Goal: Task Accomplishment & Management: Use online tool/utility

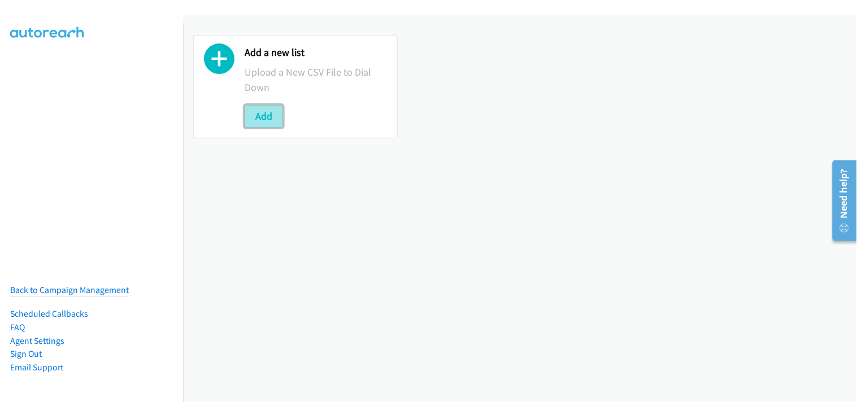
click at [273, 120] on button "Add" at bounding box center [264, 116] width 38 height 23
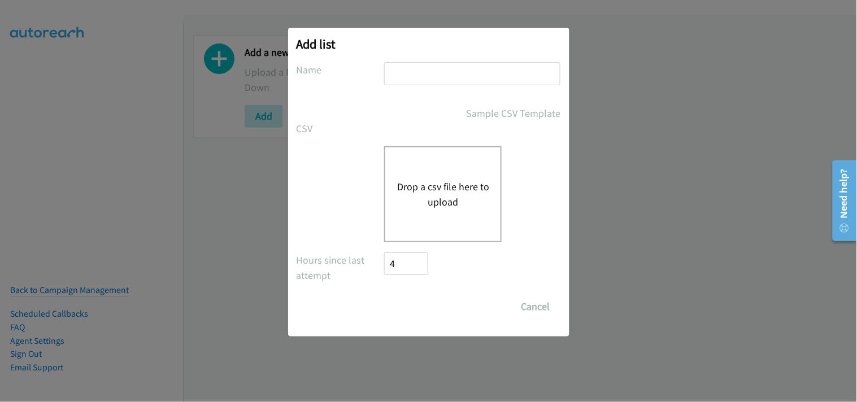
click at [457, 79] on input "text" at bounding box center [472, 73] width 176 height 23
type input "PDK File"
click at [450, 187] on button "Drop a csv file here to upload" at bounding box center [443, 194] width 93 height 31
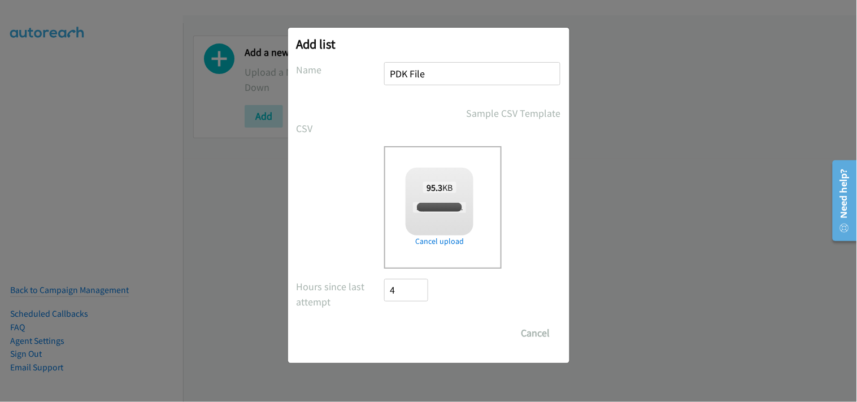
checkbox input "true"
click at [424, 330] on input "Save List" at bounding box center [414, 333] width 59 height 23
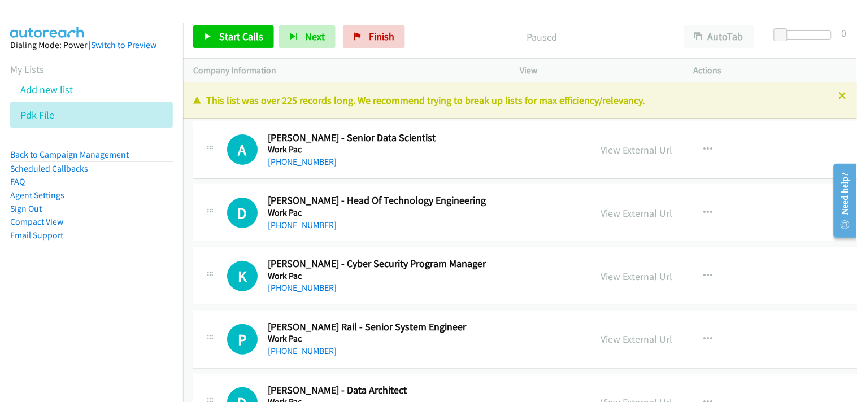
click at [838, 94] on div "This list was over 225 records long. We recommend trying to break up lists for …" at bounding box center [520, 101] width 674 height 36
click at [839, 94] on icon at bounding box center [843, 97] width 8 height 8
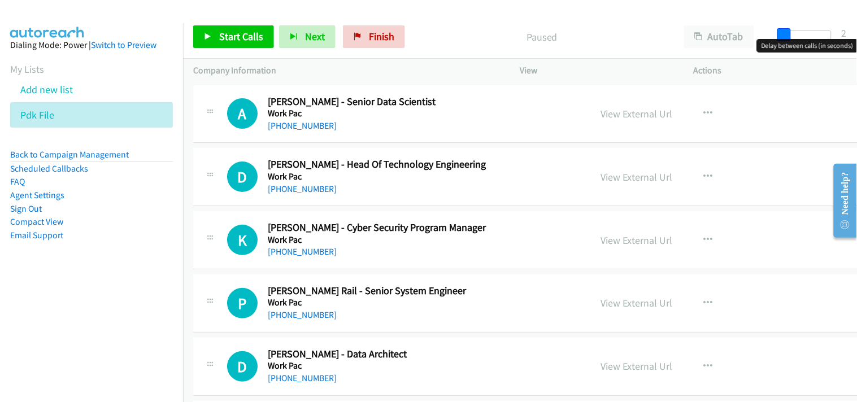
click at [784, 34] on span at bounding box center [785, 35] width 14 height 14
click at [57, 112] on icon at bounding box center [61, 116] width 8 height 8
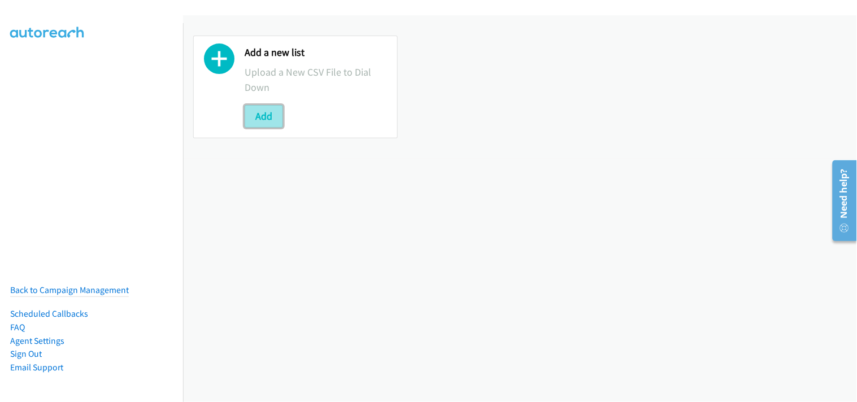
click at [272, 107] on button "Add" at bounding box center [264, 116] width 38 height 23
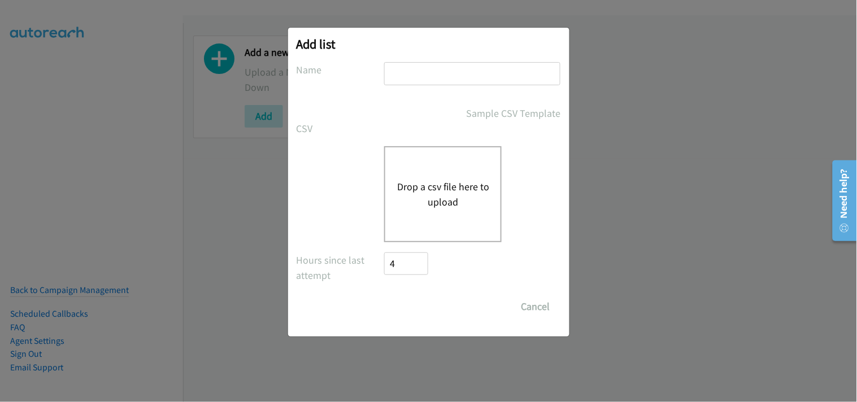
click at [438, 71] on input "text" at bounding box center [472, 73] width 176 height 23
type input "PDK File"
click at [451, 196] on button "Drop a csv file here to upload" at bounding box center [443, 194] width 93 height 31
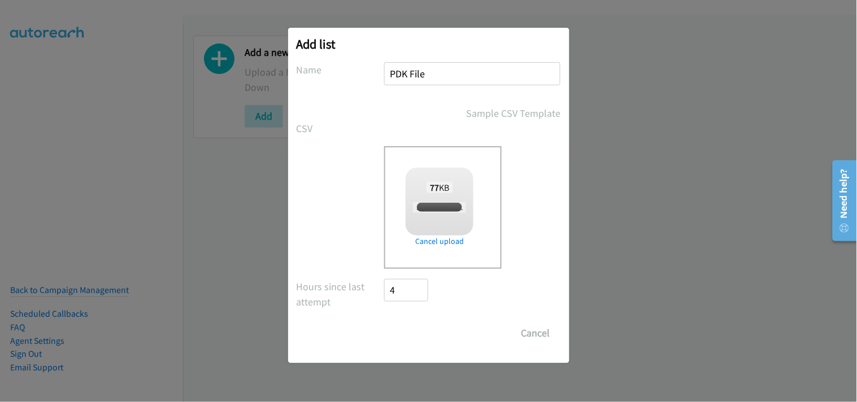
checkbox input "true"
click at [424, 328] on input "Save List" at bounding box center [414, 333] width 59 height 23
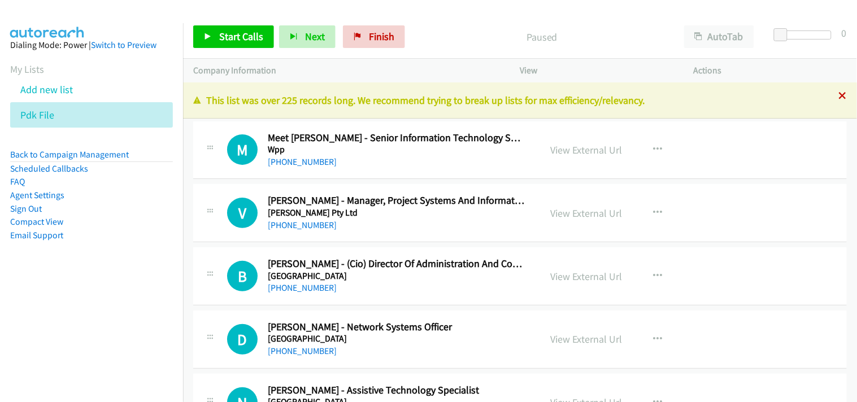
click at [839, 98] on icon at bounding box center [843, 97] width 8 height 8
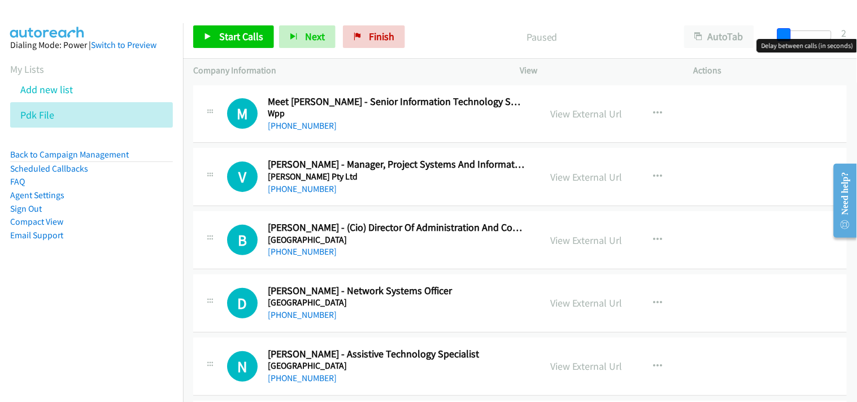
click at [784, 34] on span at bounding box center [785, 35] width 14 height 14
click at [782, 35] on span at bounding box center [785, 35] width 14 height 14
click at [254, 40] on span "Start Calls" at bounding box center [241, 36] width 44 height 13
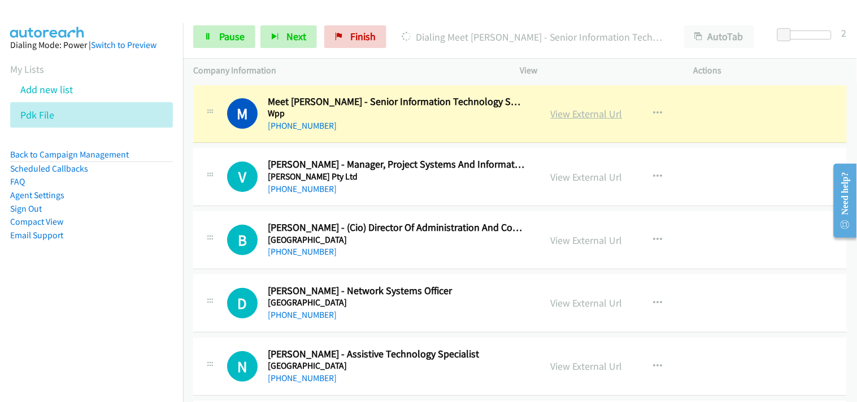
click at [578, 115] on link "View External Url" at bounding box center [587, 113] width 72 height 13
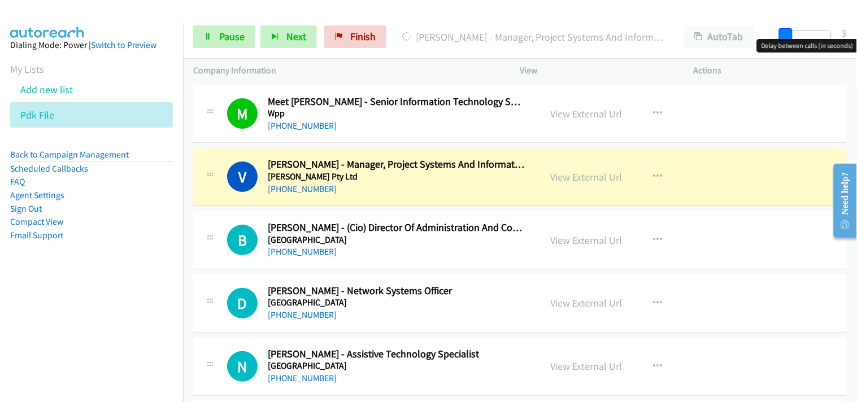
click at [783, 30] on span at bounding box center [786, 35] width 14 height 14
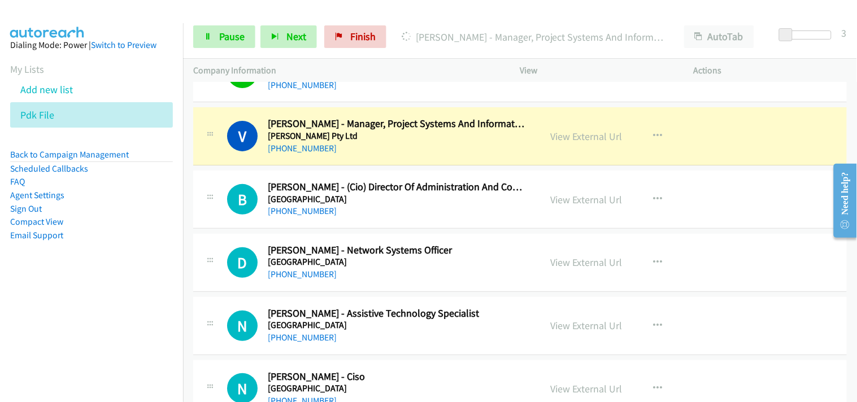
scroll to position [63, 0]
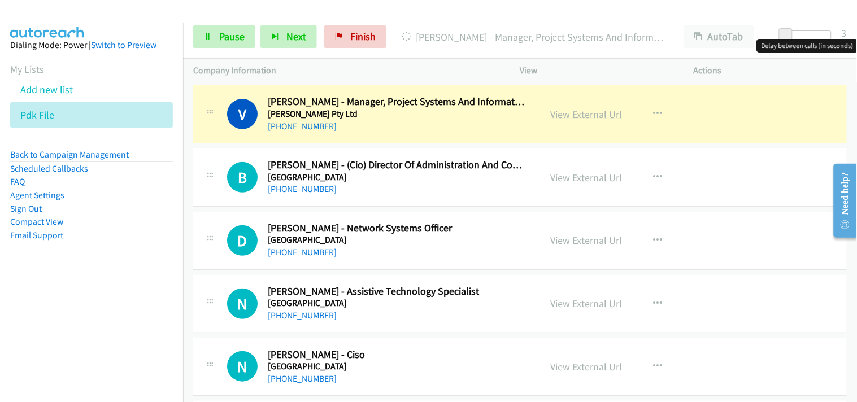
click at [587, 115] on link "View External Url" at bounding box center [587, 114] width 72 height 13
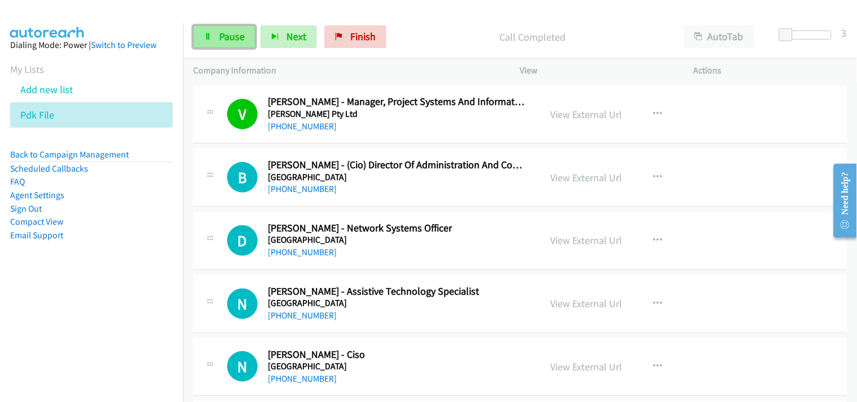
click at [246, 27] on link "Pause" at bounding box center [224, 36] width 62 height 23
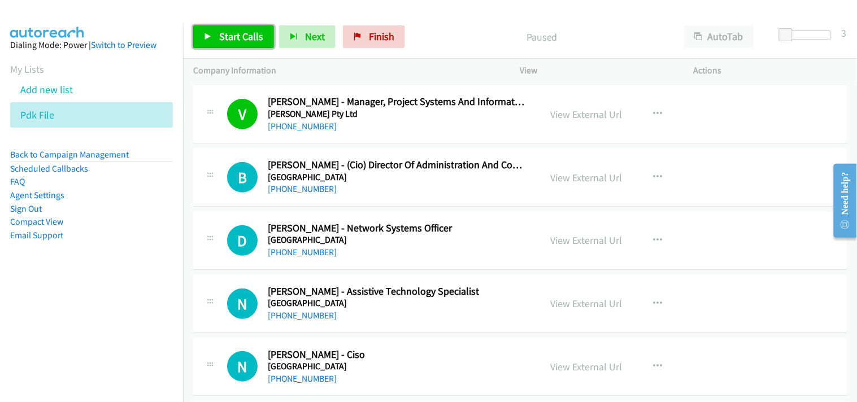
click at [252, 40] on span "Start Calls" at bounding box center [241, 36] width 44 height 13
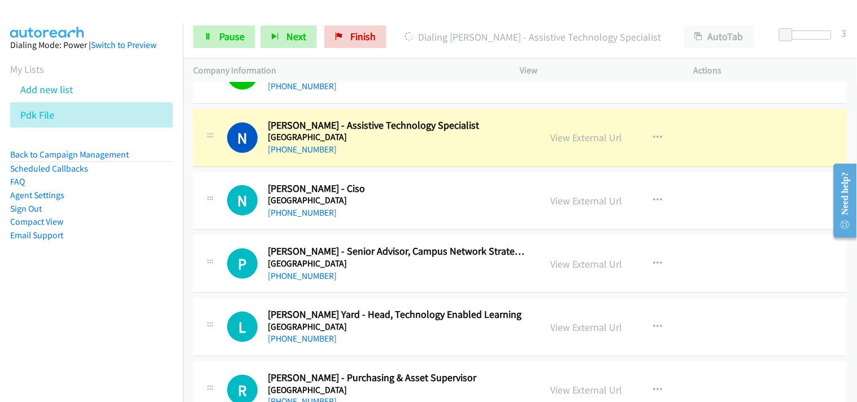
scroll to position [251, 0]
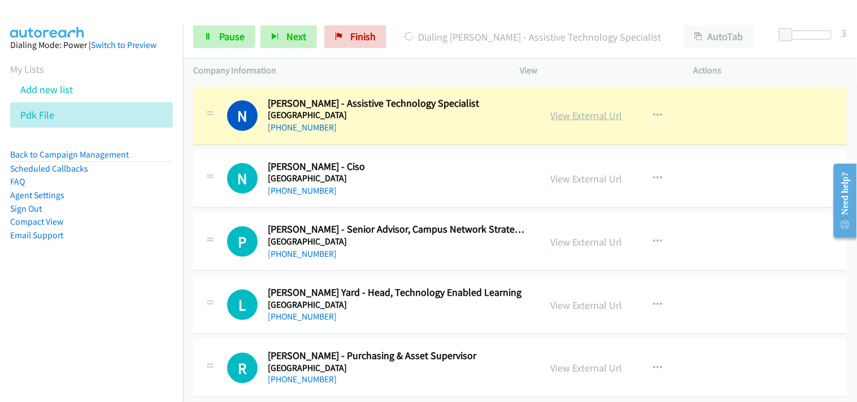
click at [574, 113] on link "View External Url" at bounding box center [587, 115] width 72 height 13
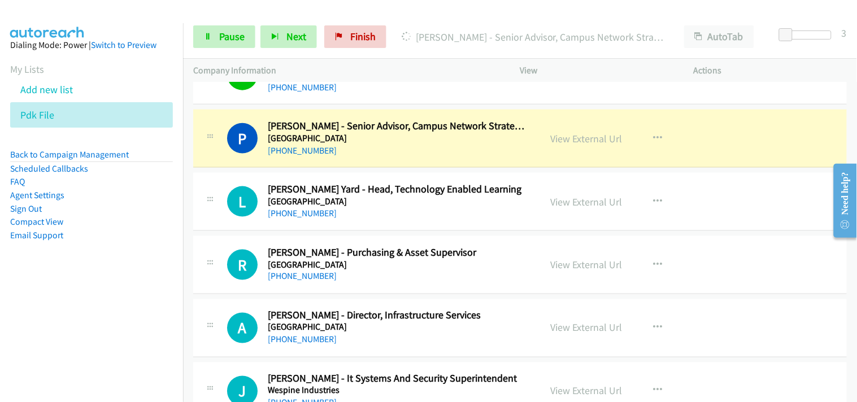
scroll to position [376, 0]
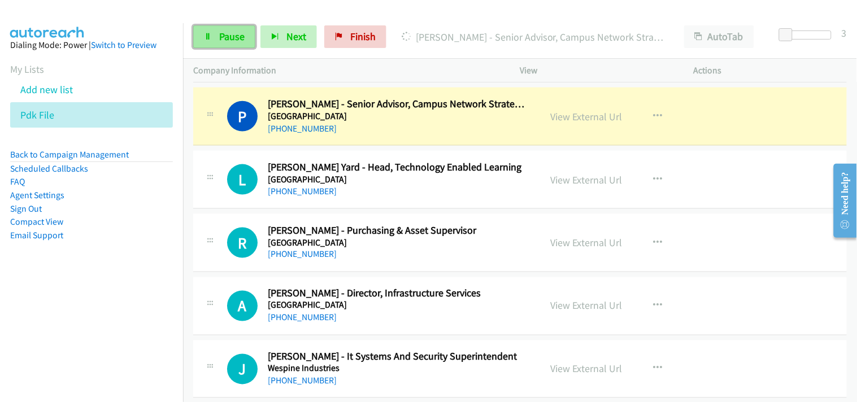
click at [233, 36] on span "Pause" at bounding box center [231, 36] width 25 height 13
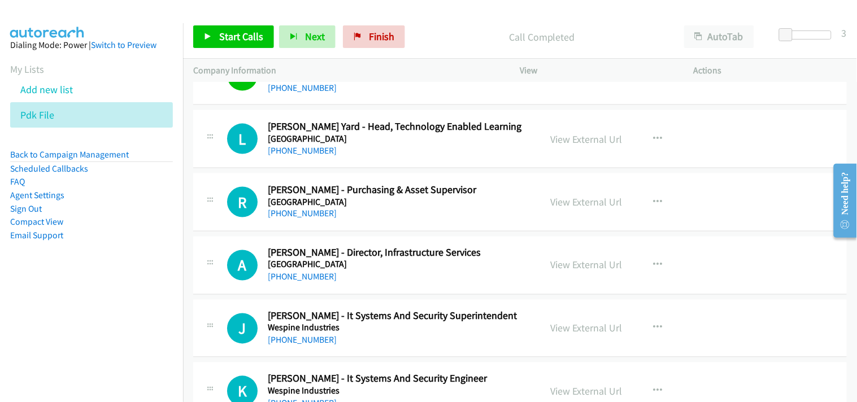
scroll to position [439, 0]
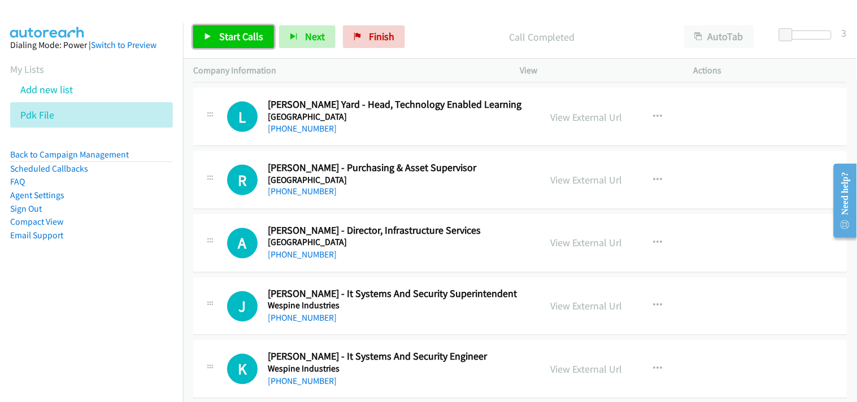
click at [240, 37] on span "Start Calls" at bounding box center [241, 36] width 44 height 13
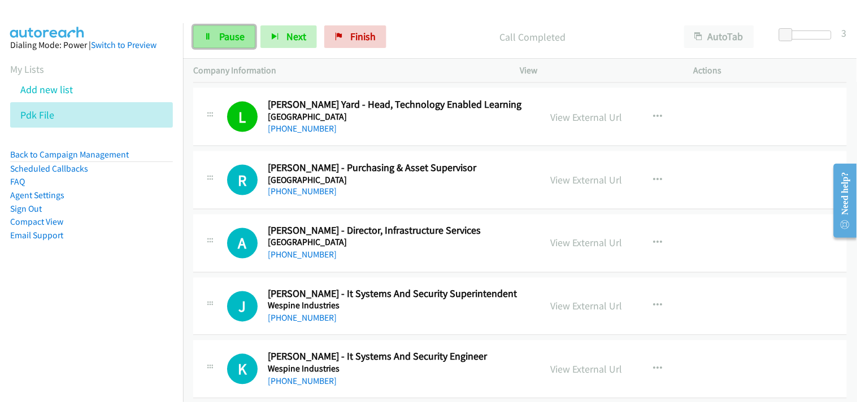
click at [235, 31] on span "Pause" at bounding box center [231, 36] width 25 height 13
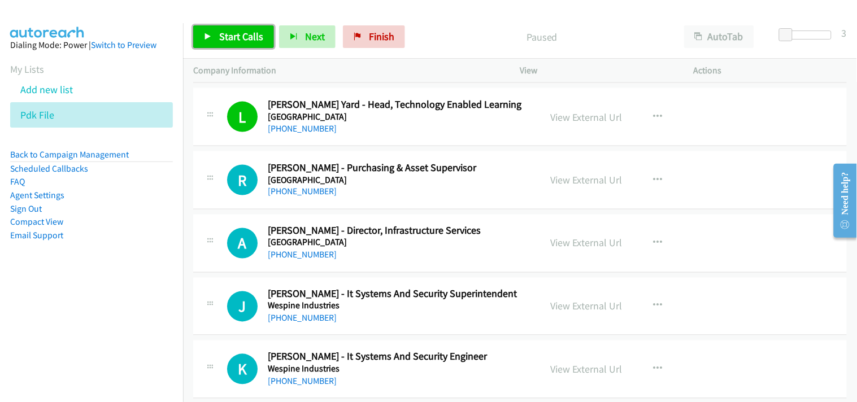
click at [249, 32] on span "Start Calls" at bounding box center [241, 36] width 44 height 13
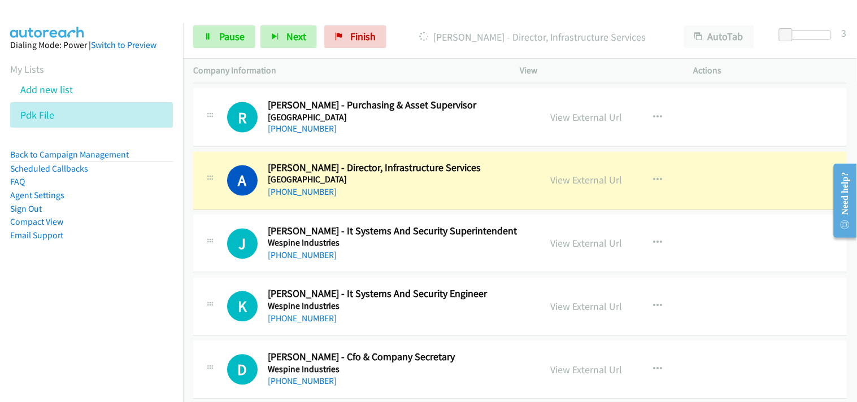
scroll to position [565, 0]
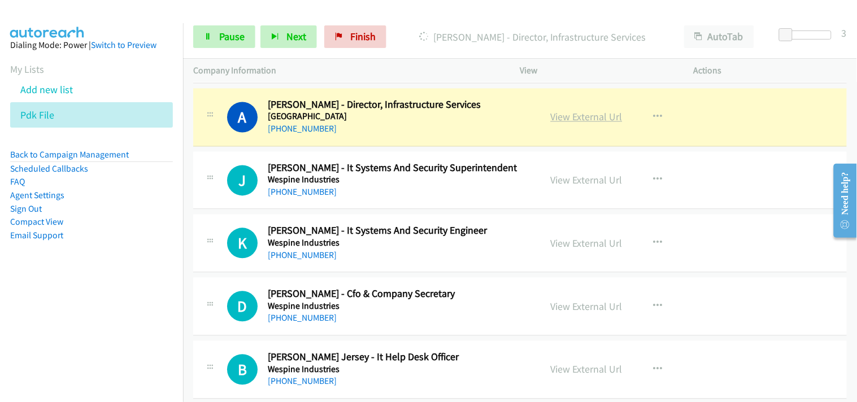
click at [573, 121] on link "View External Url" at bounding box center [587, 117] width 72 height 13
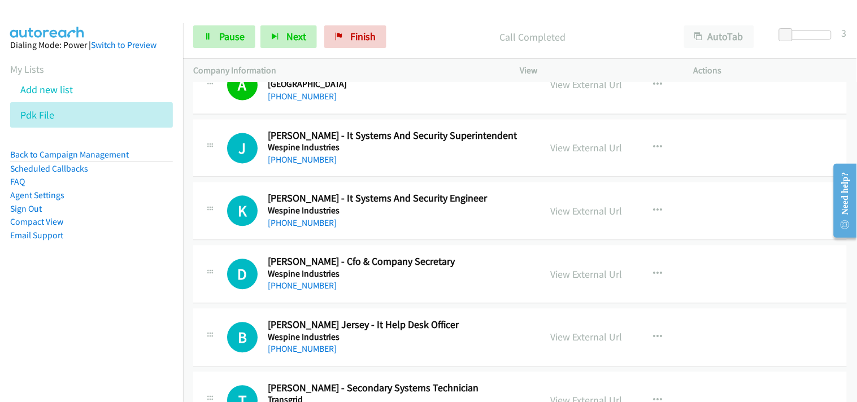
scroll to position [628, 0]
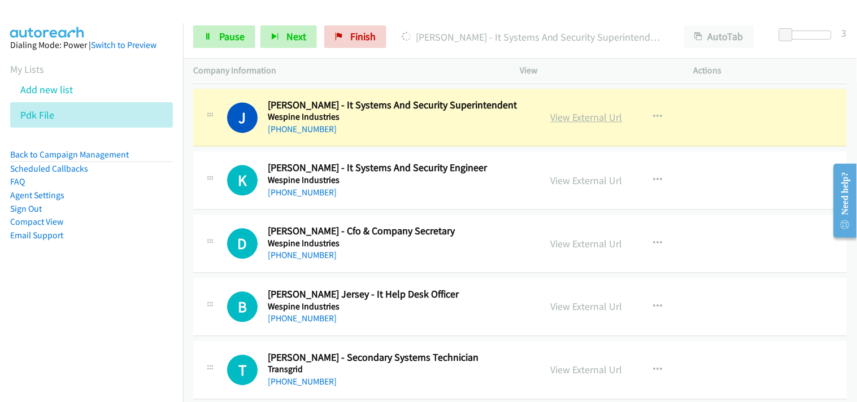
click at [567, 123] on link "View External Url" at bounding box center [587, 117] width 72 height 13
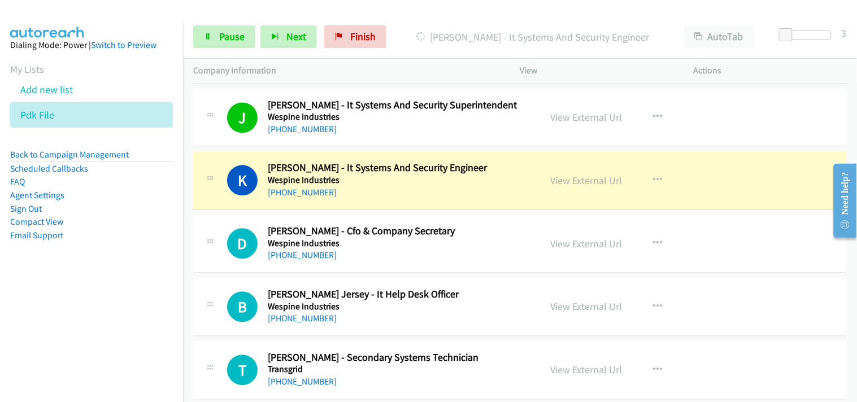
scroll to position [691, 0]
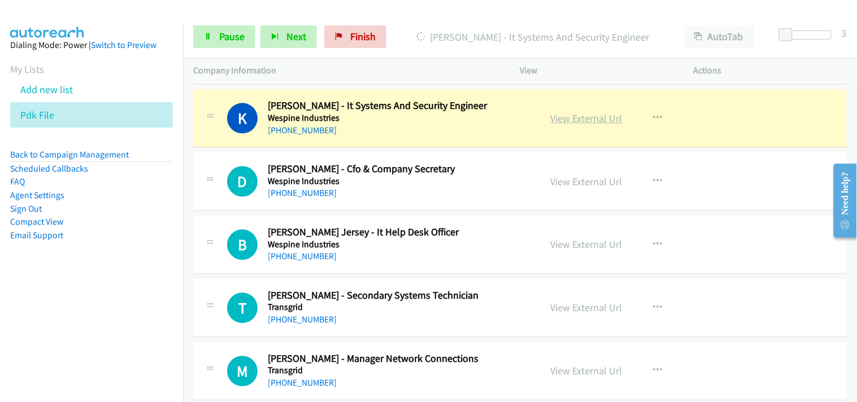
click at [566, 118] on link "View External Url" at bounding box center [587, 118] width 72 height 13
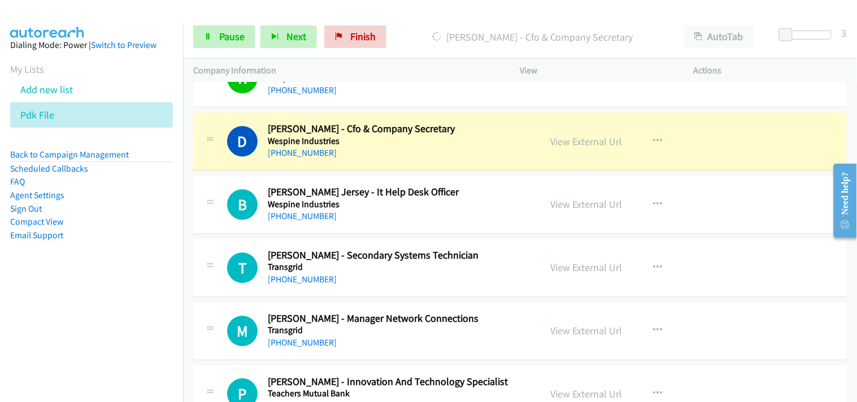
scroll to position [753, 0]
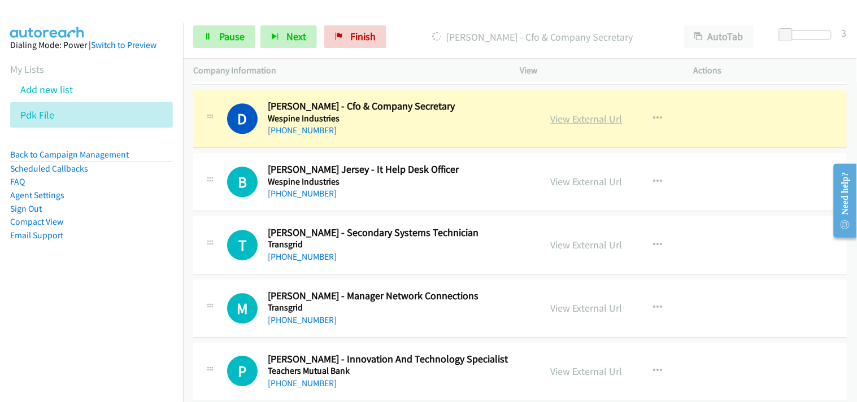
click at [606, 120] on link "View External Url" at bounding box center [587, 118] width 72 height 13
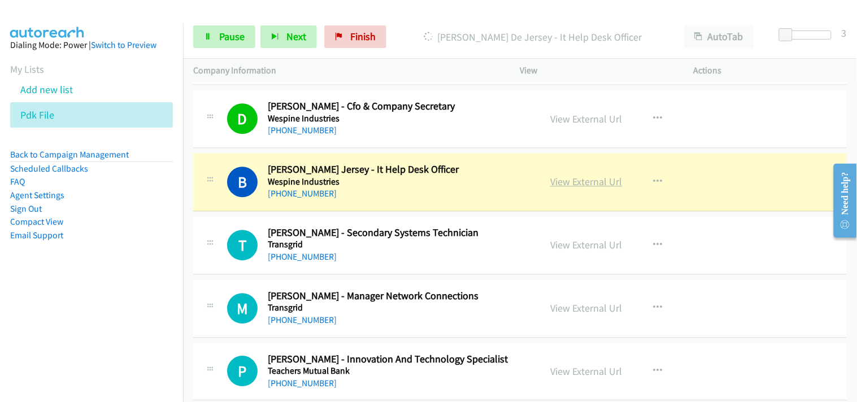
click at [573, 182] on link "View External Url" at bounding box center [587, 181] width 72 height 13
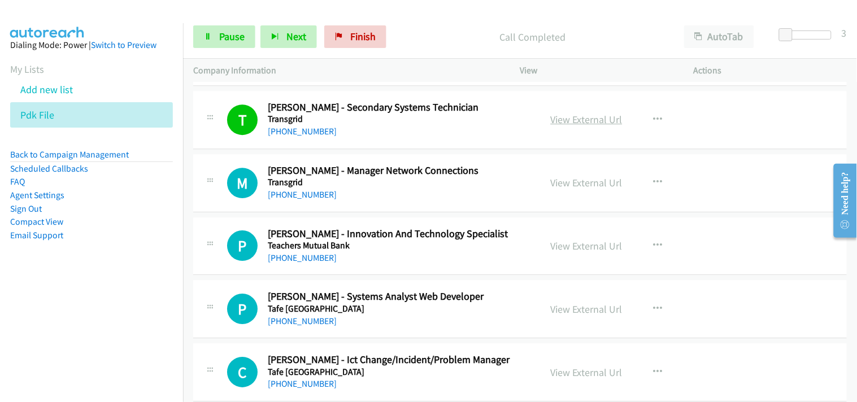
scroll to position [941, 0]
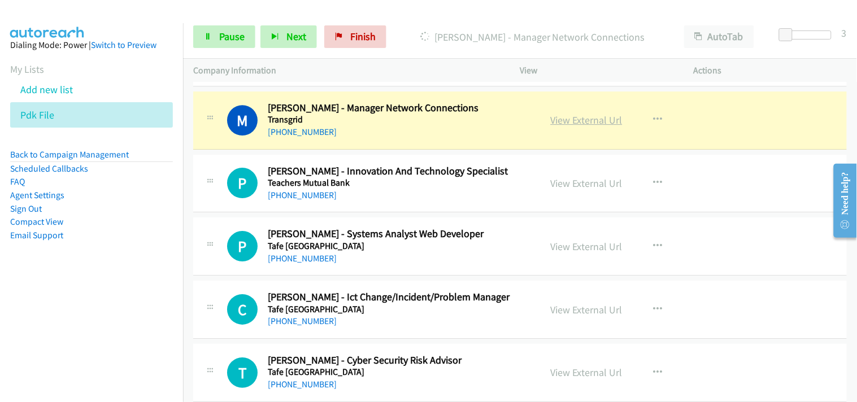
click at [579, 119] on link "View External Url" at bounding box center [587, 120] width 72 height 13
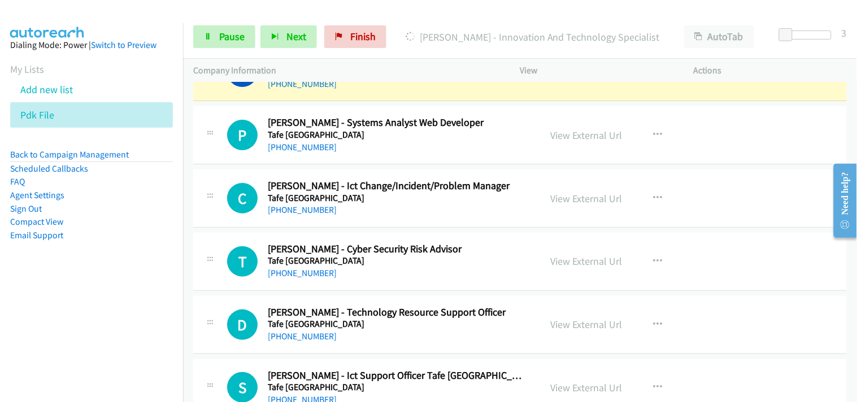
scroll to position [1067, 0]
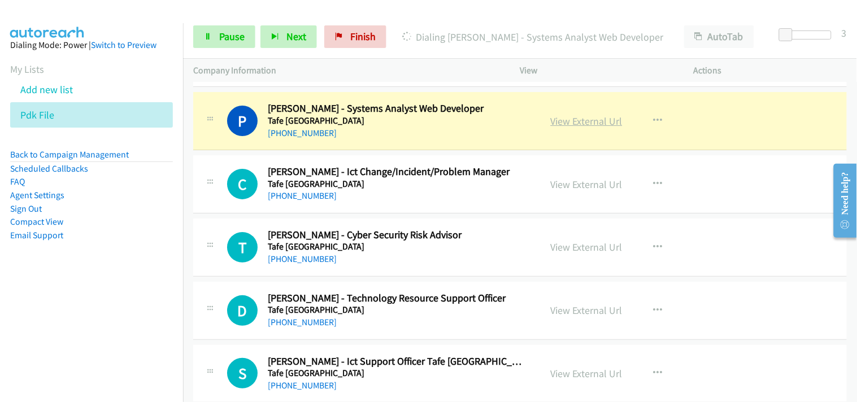
click at [579, 115] on link "View External Url" at bounding box center [587, 121] width 72 height 13
click at [240, 36] on span "Pause" at bounding box center [231, 36] width 25 height 13
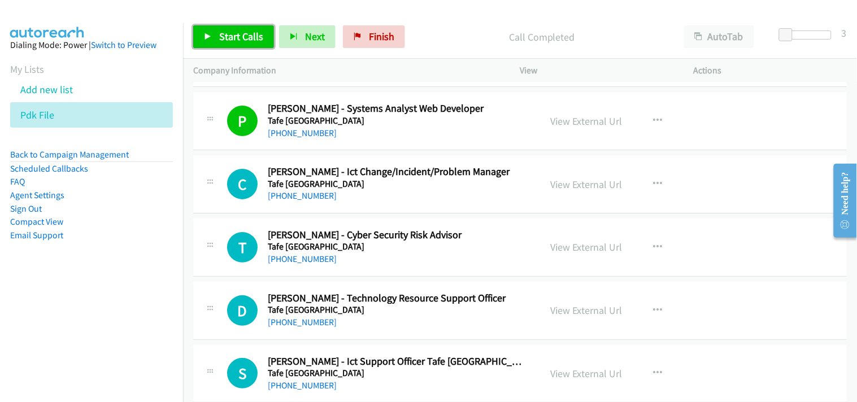
click at [246, 30] on span "Start Calls" at bounding box center [241, 36] width 44 height 13
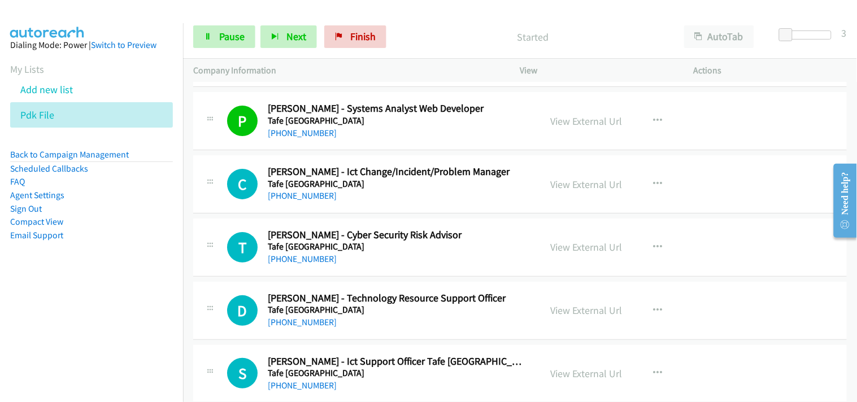
scroll to position [1130, 0]
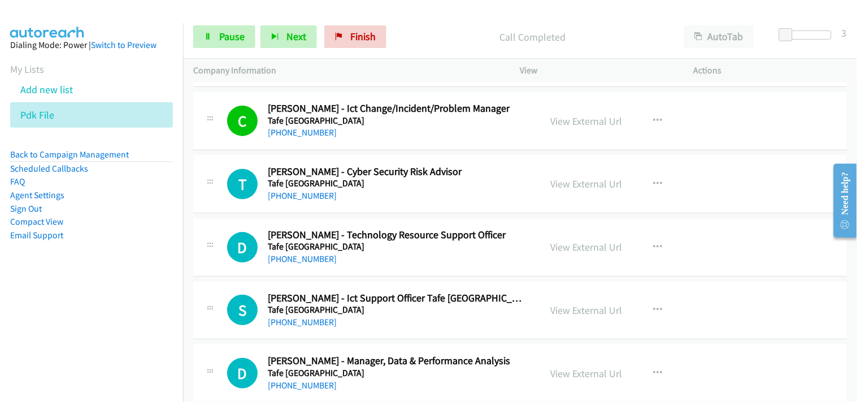
click at [155, 10] on div at bounding box center [423, 22] width 847 height 44
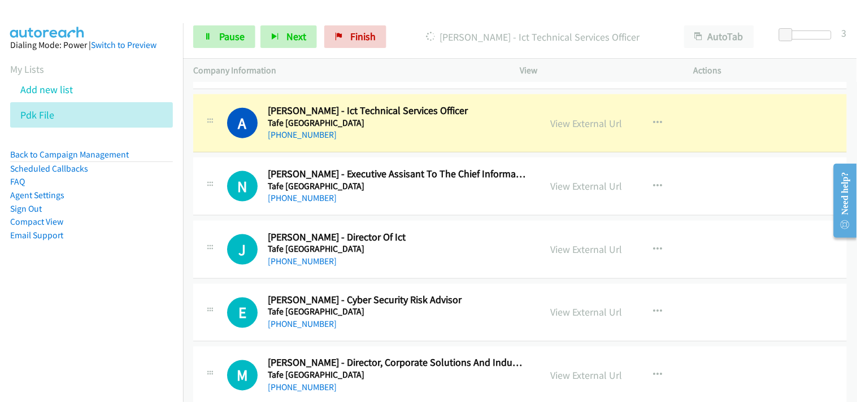
scroll to position [1381, 0]
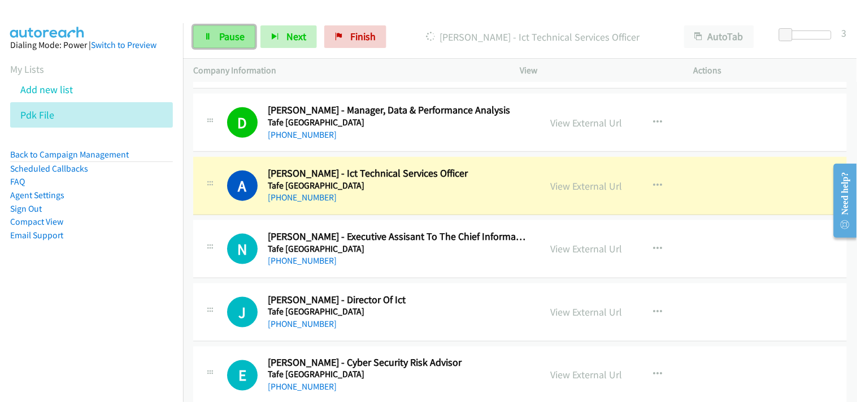
click at [235, 36] on span "Pause" at bounding box center [231, 36] width 25 height 13
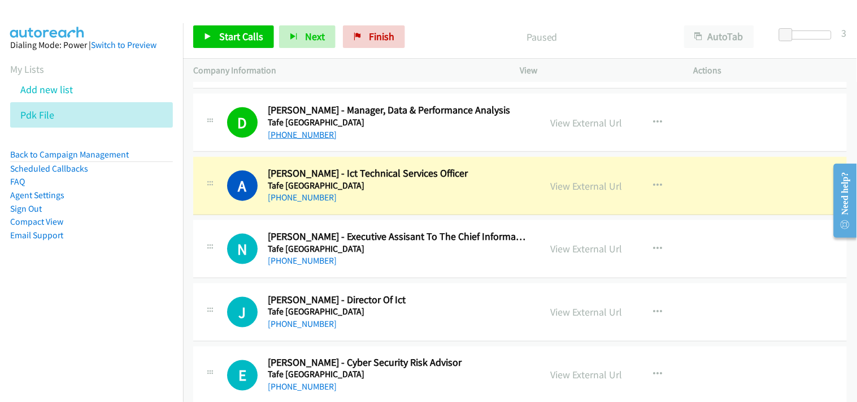
scroll to position [1318, 0]
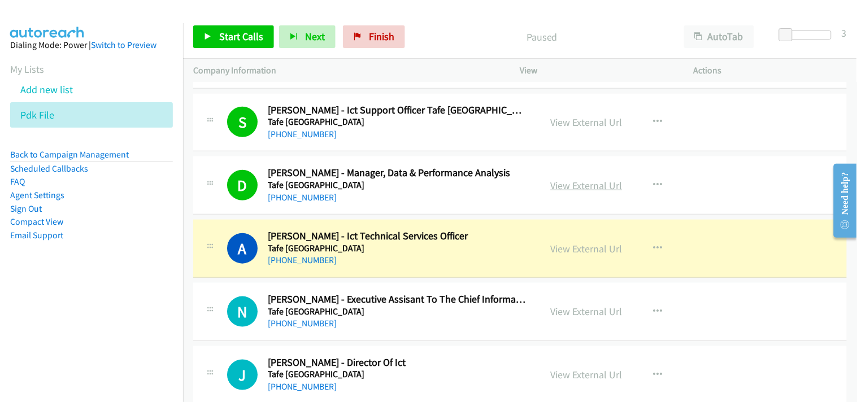
click at [589, 191] on link "View External Url" at bounding box center [587, 185] width 72 height 13
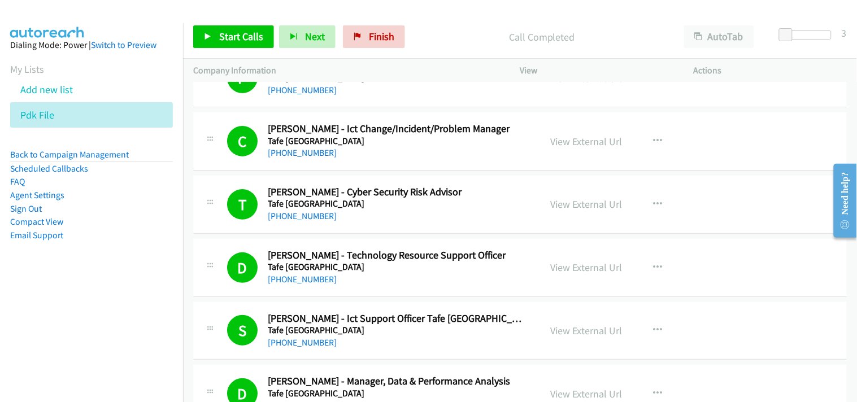
scroll to position [1130, 0]
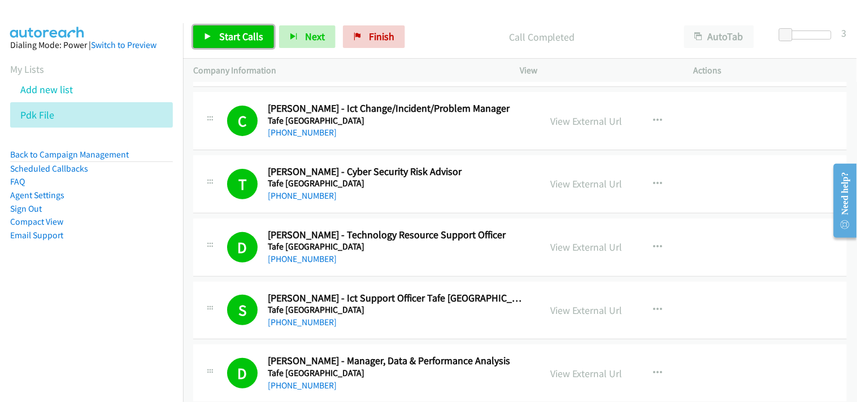
click at [238, 25] on link "Start Calls" at bounding box center [233, 36] width 81 height 23
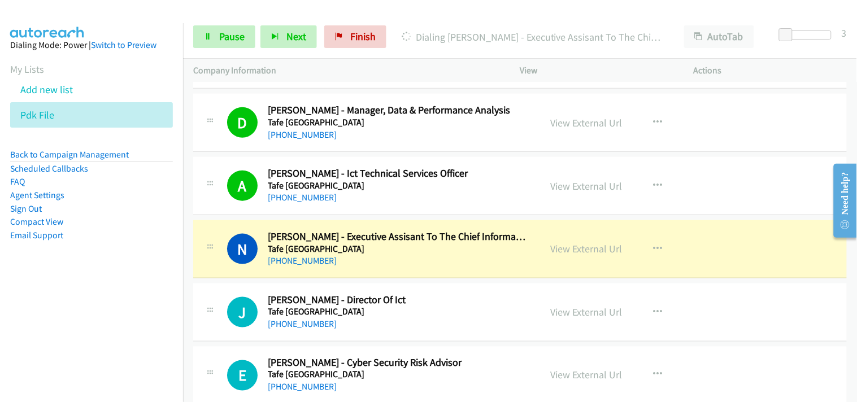
scroll to position [1444, 0]
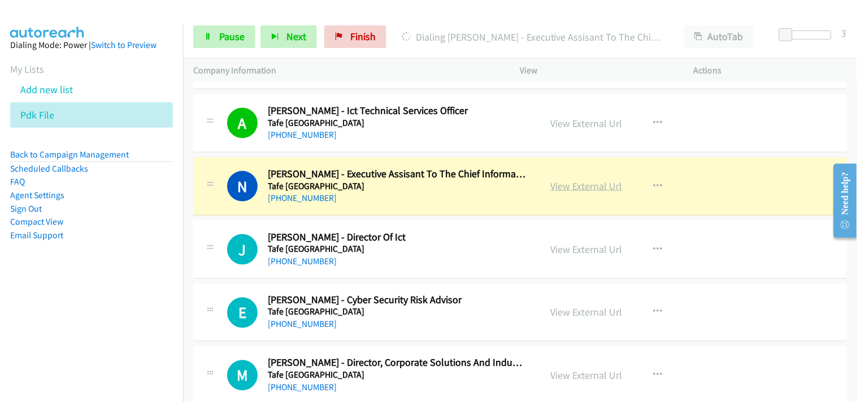
click at [565, 183] on link "View External Url" at bounding box center [587, 186] width 72 height 13
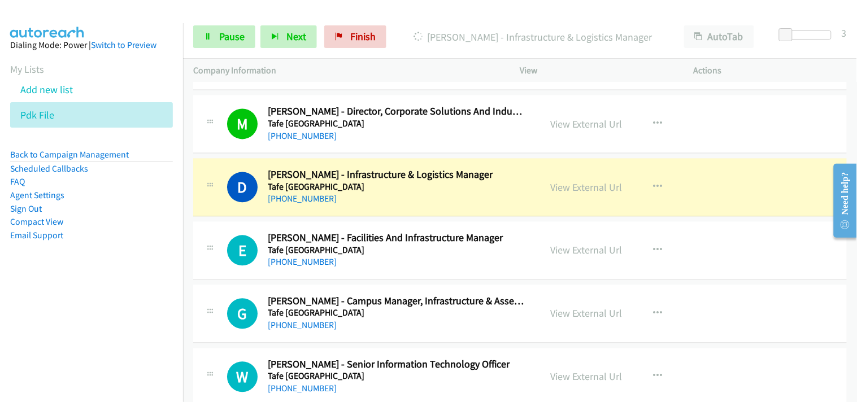
scroll to position [1758, 0]
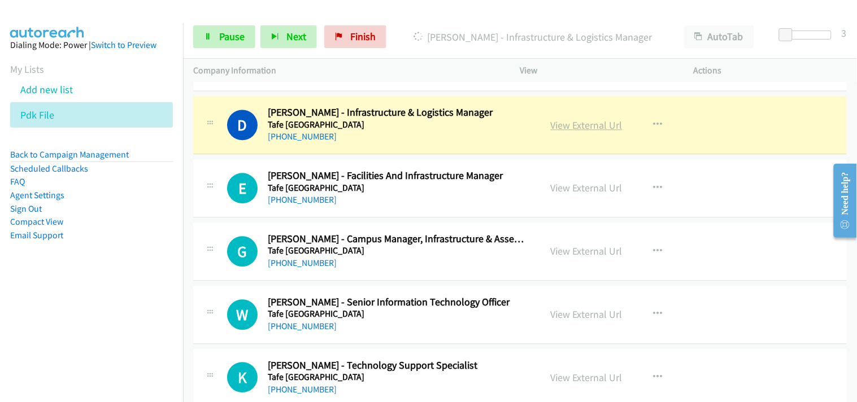
click at [557, 122] on link "View External Url" at bounding box center [587, 125] width 72 height 13
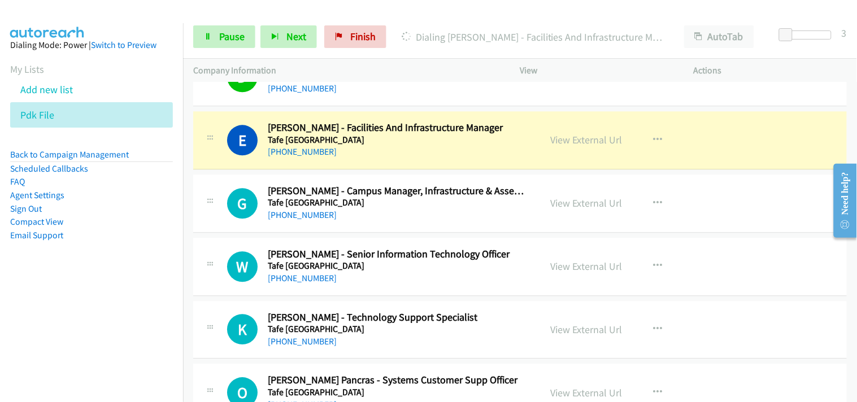
scroll to position [1821, 0]
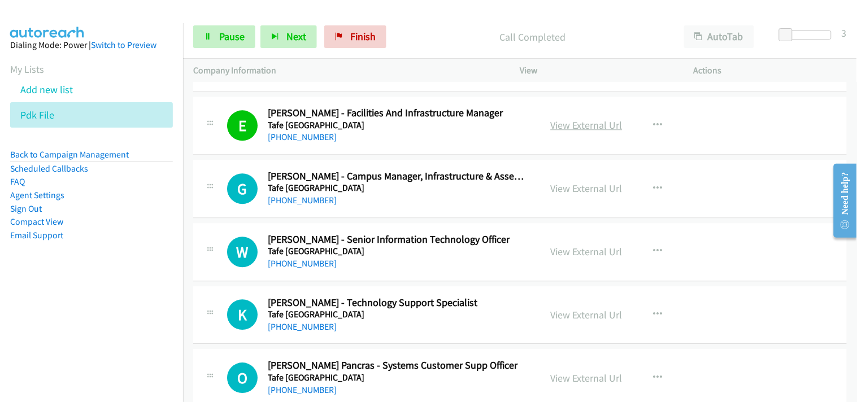
click at [563, 121] on link "View External Url" at bounding box center [587, 125] width 72 height 13
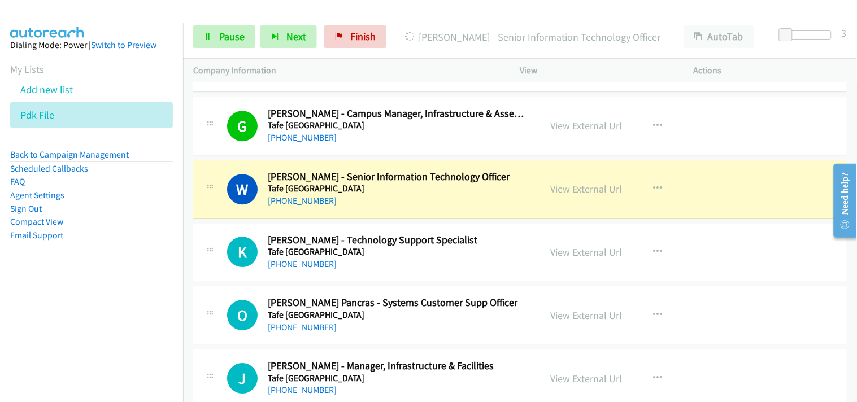
scroll to position [1946, 0]
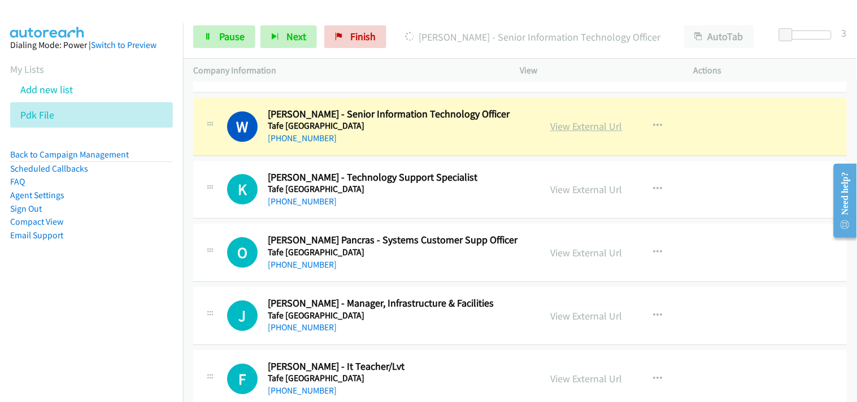
click at [578, 127] on link "View External Url" at bounding box center [587, 126] width 72 height 13
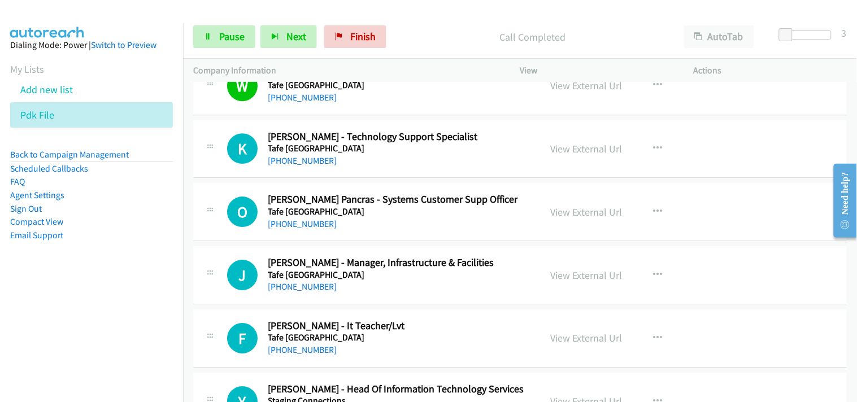
scroll to position [2009, 0]
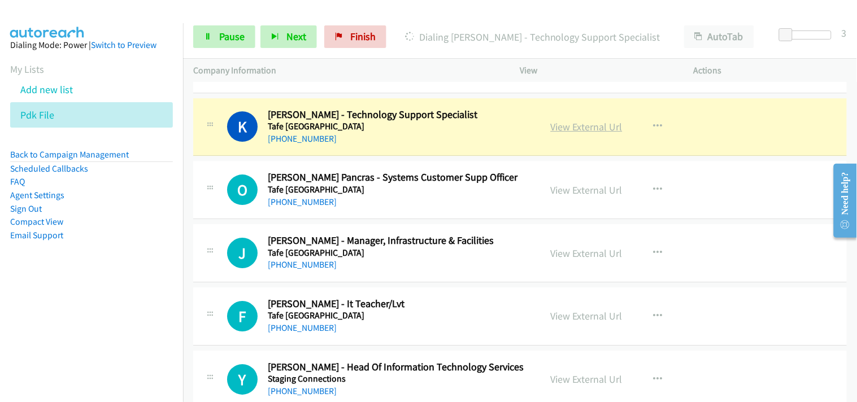
click at [571, 125] on link "View External Url" at bounding box center [587, 126] width 72 height 13
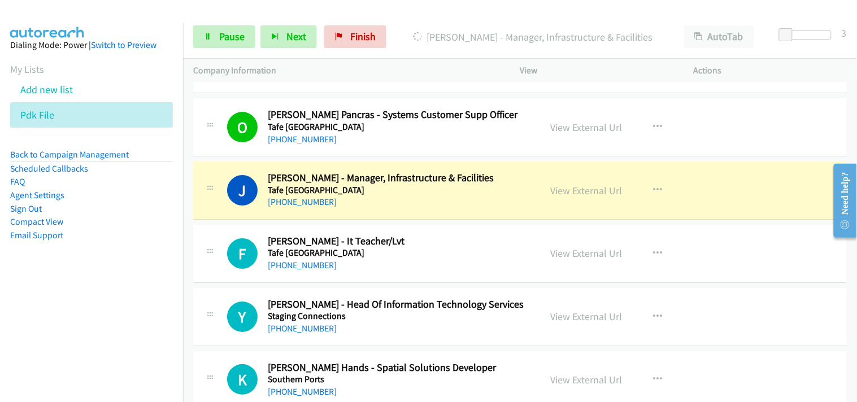
scroll to position [2134, 0]
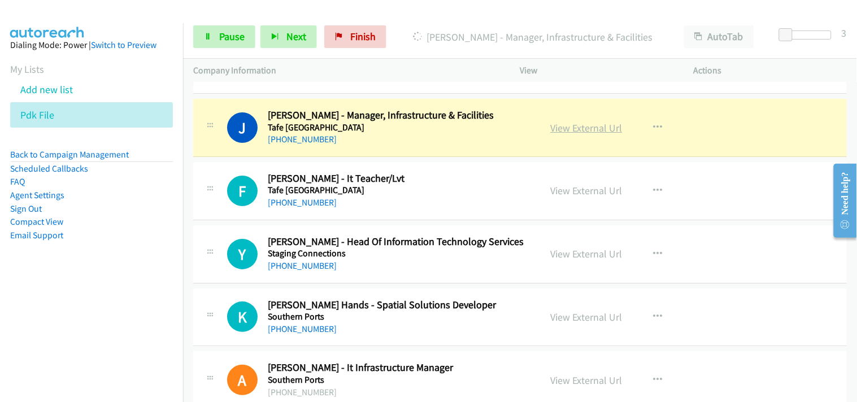
click at [561, 128] on link "View External Url" at bounding box center [587, 127] width 72 height 13
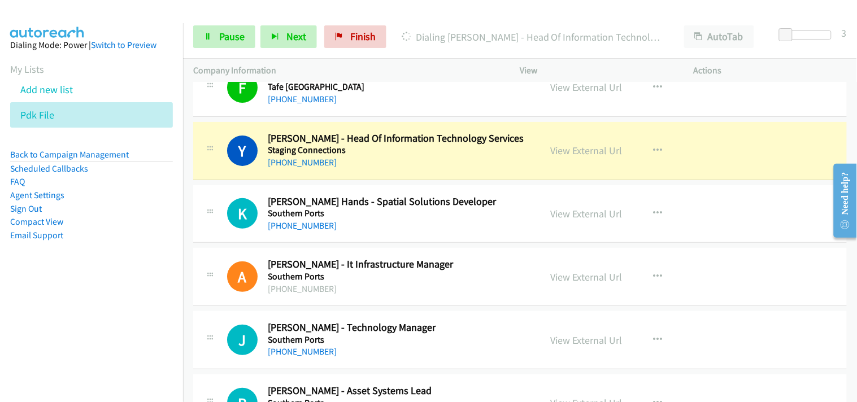
scroll to position [2260, 0]
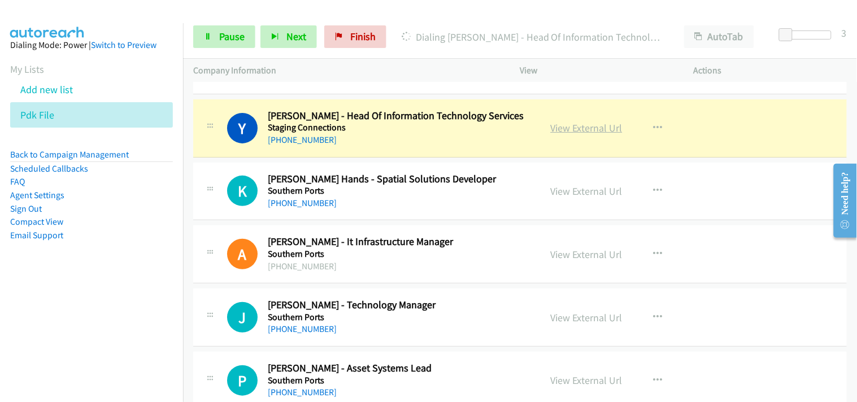
click at [565, 129] on link "View External Url" at bounding box center [587, 127] width 72 height 13
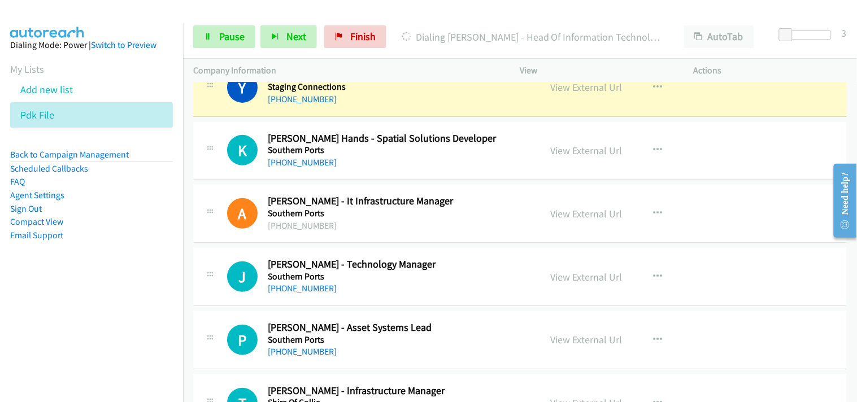
scroll to position [2323, 0]
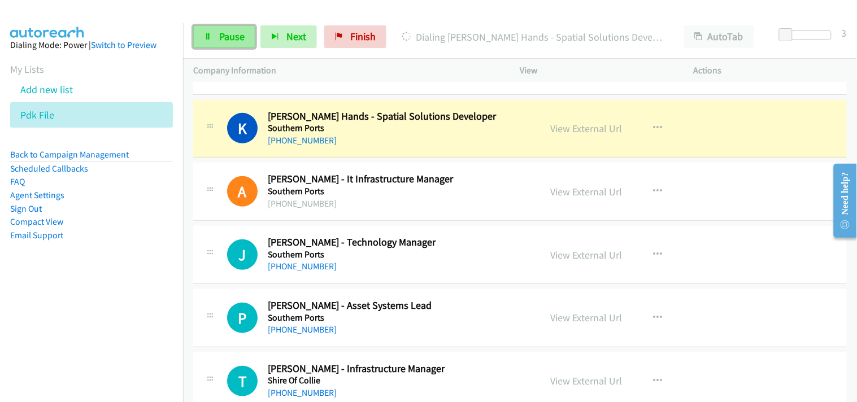
click at [228, 33] on span "Pause" at bounding box center [231, 36] width 25 height 13
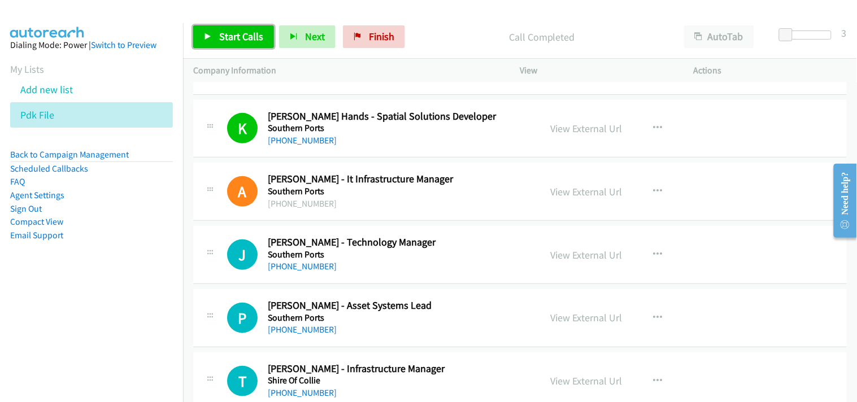
click at [240, 31] on span "Start Calls" at bounding box center [241, 36] width 44 height 13
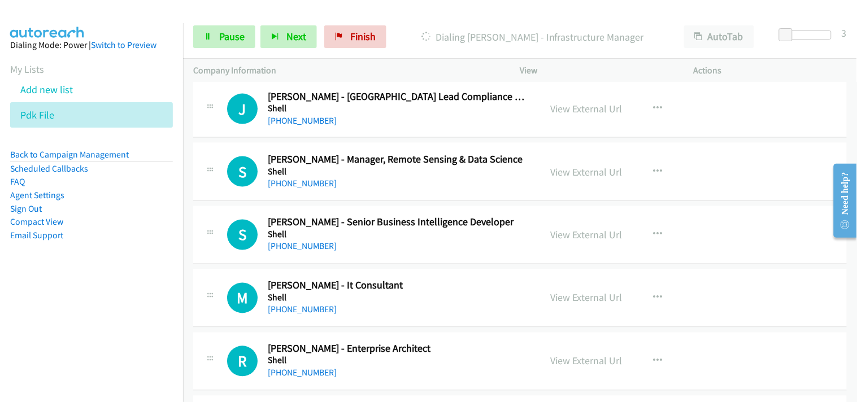
scroll to position [2637, 0]
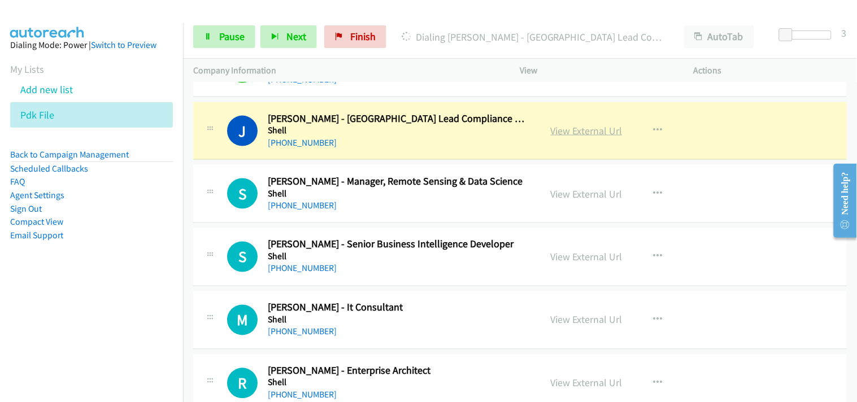
click at [577, 127] on link "View External Url" at bounding box center [587, 130] width 72 height 13
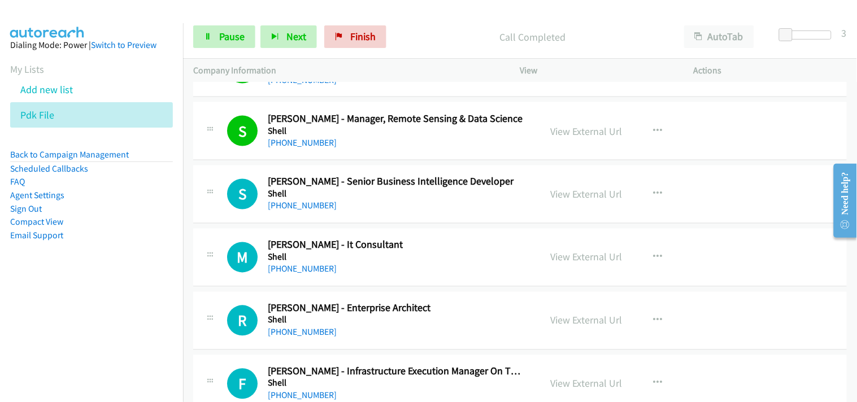
scroll to position [2762, 0]
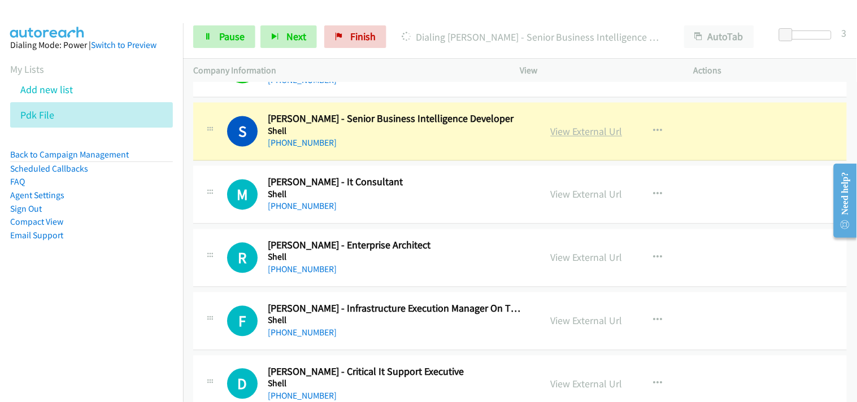
click at [566, 132] on link "View External Url" at bounding box center [587, 131] width 72 height 13
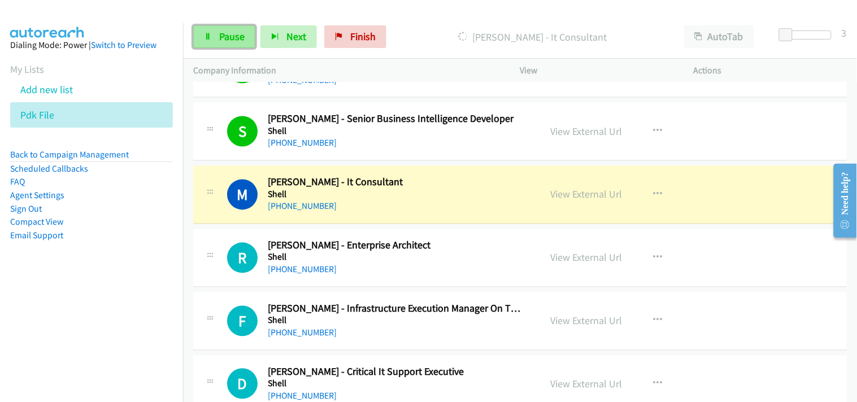
click at [243, 36] on span "Pause" at bounding box center [231, 36] width 25 height 13
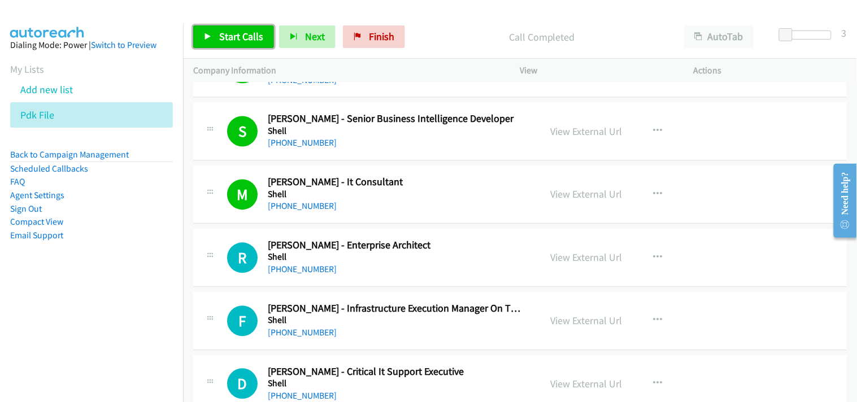
click at [236, 37] on span "Start Calls" at bounding box center [241, 36] width 44 height 13
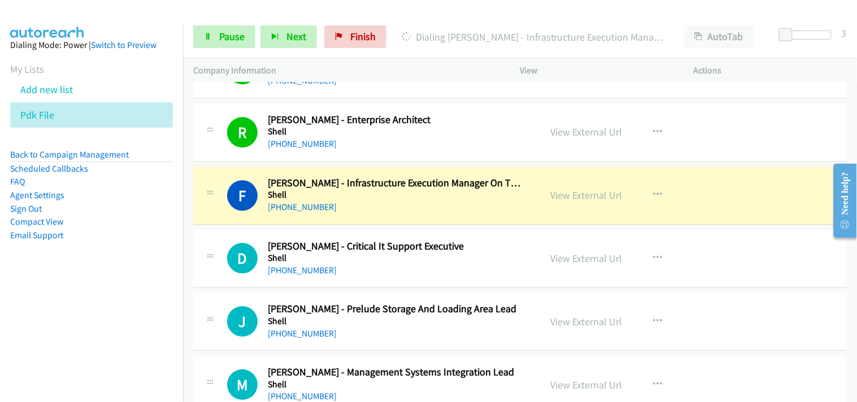
scroll to position [2951, 0]
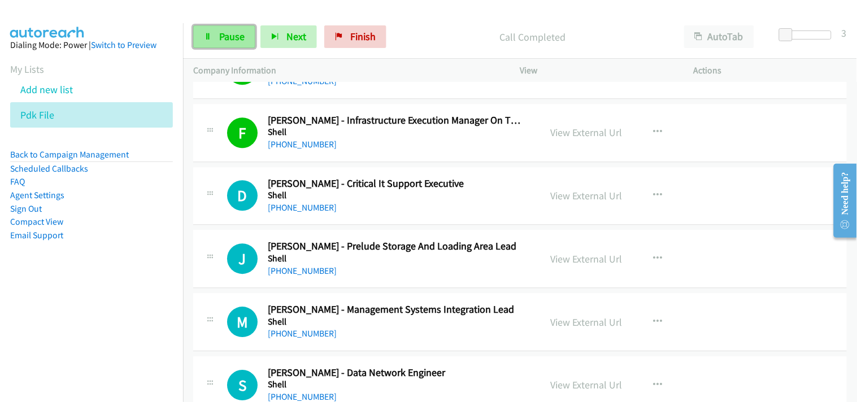
click at [244, 44] on link "Pause" at bounding box center [224, 36] width 62 height 23
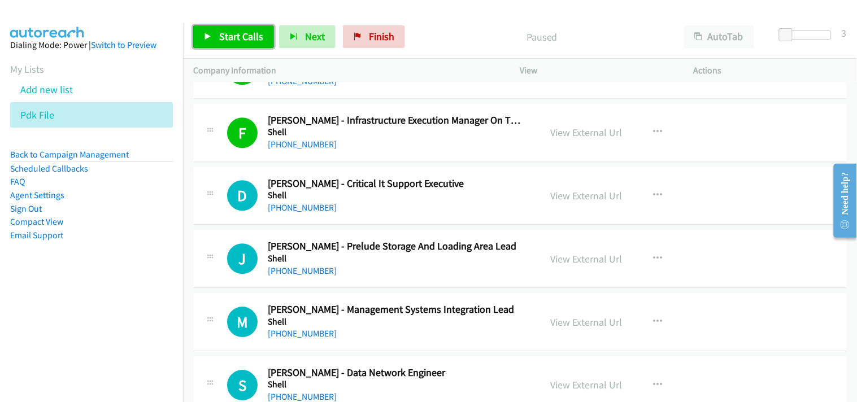
click at [244, 44] on link "Start Calls" at bounding box center [233, 36] width 81 height 23
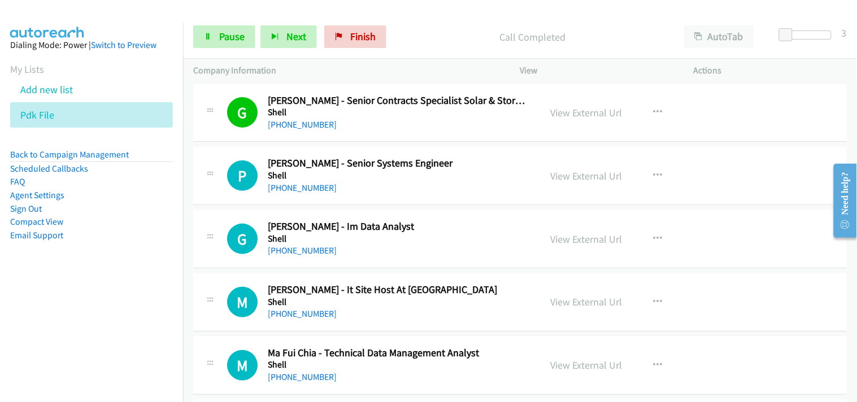
scroll to position [3327, 0]
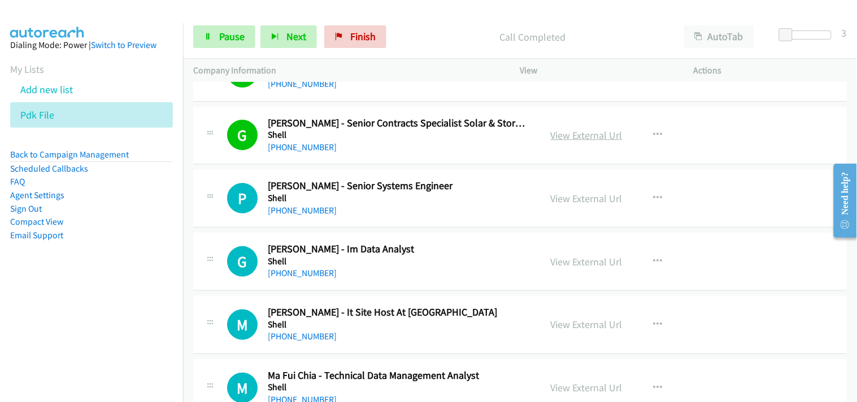
click at [568, 137] on link "View External Url" at bounding box center [587, 135] width 72 height 13
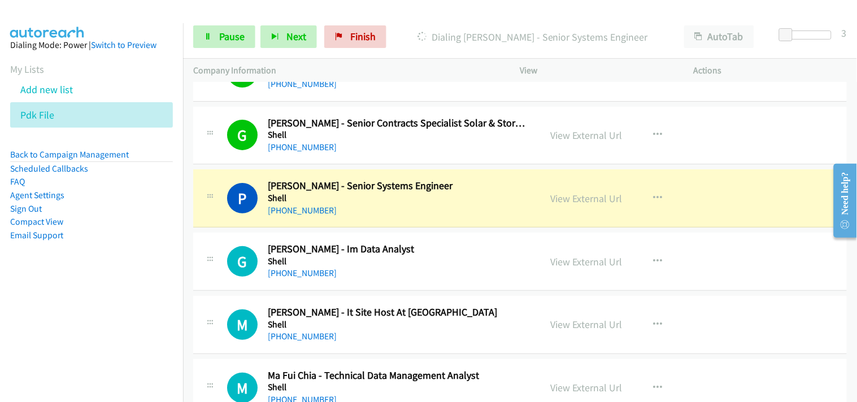
scroll to position [3390, 0]
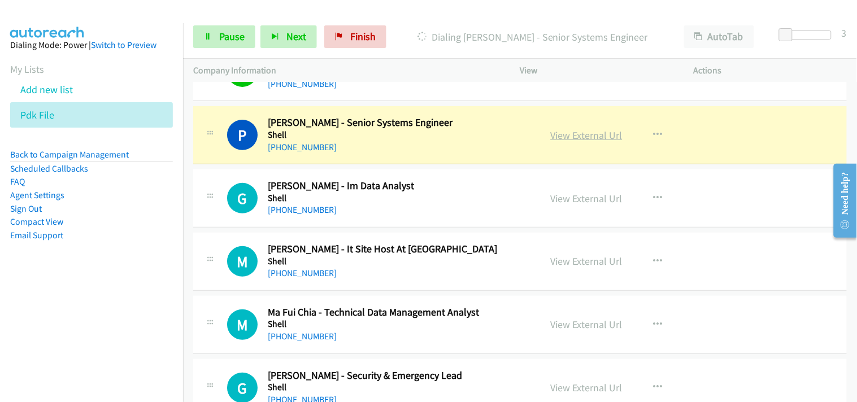
click at [571, 134] on link "View External Url" at bounding box center [587, 135] width 72 height 13
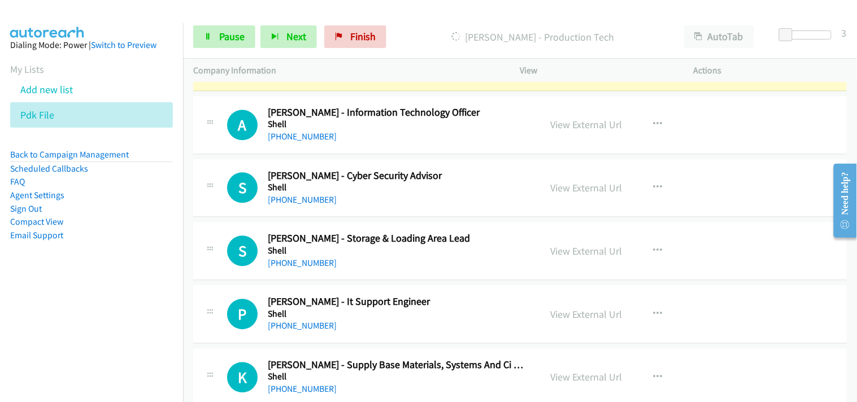
scroll to position [3955, 0]
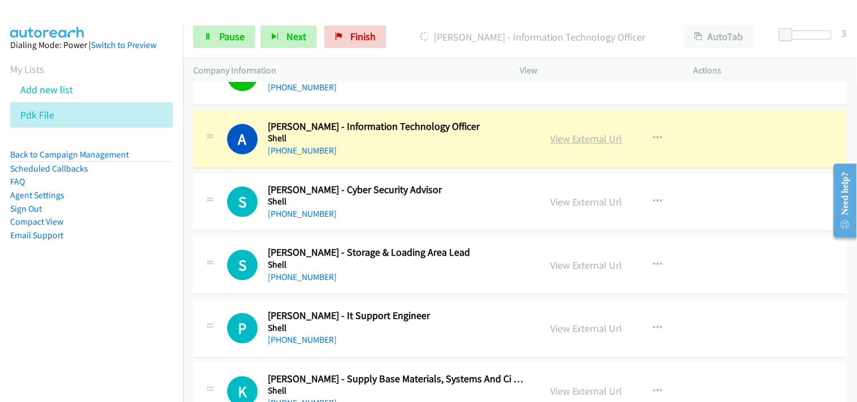
click at [558, 139] on link "View External Url" at bounding box center [587, 138] width 72 height 13
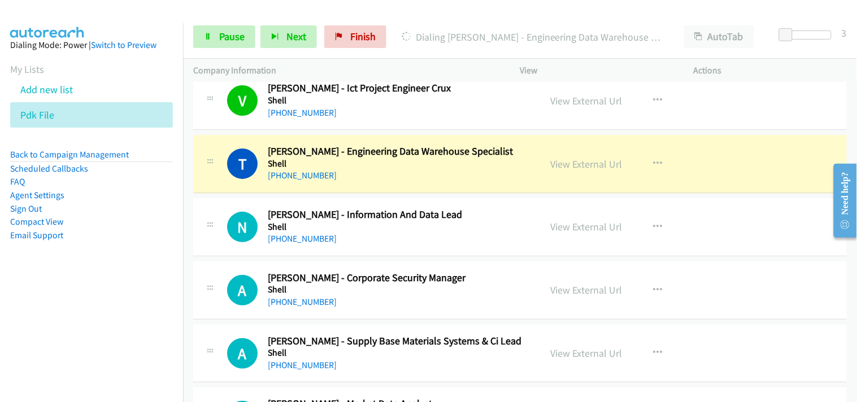
scroll to position [4457, 0]
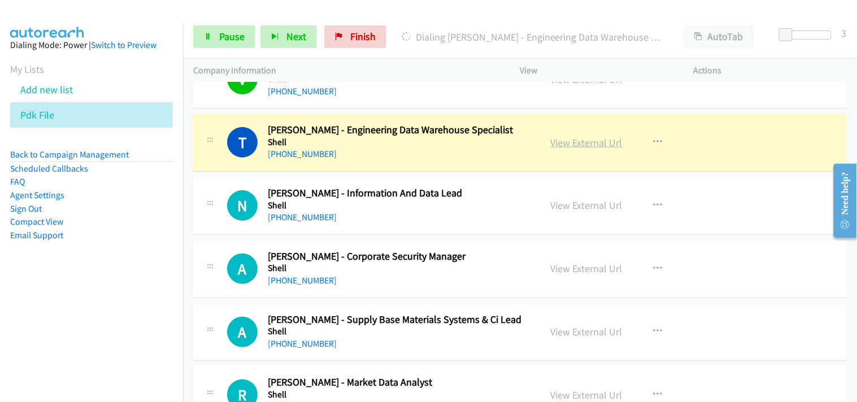
click at [554, 140] on link "View External Url" at bounding box center [587, 142] width 72 height 13
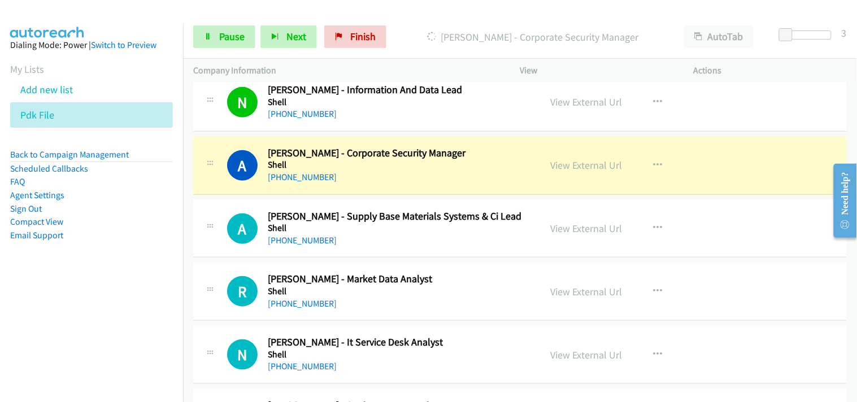
scroll to position [4583, 0]
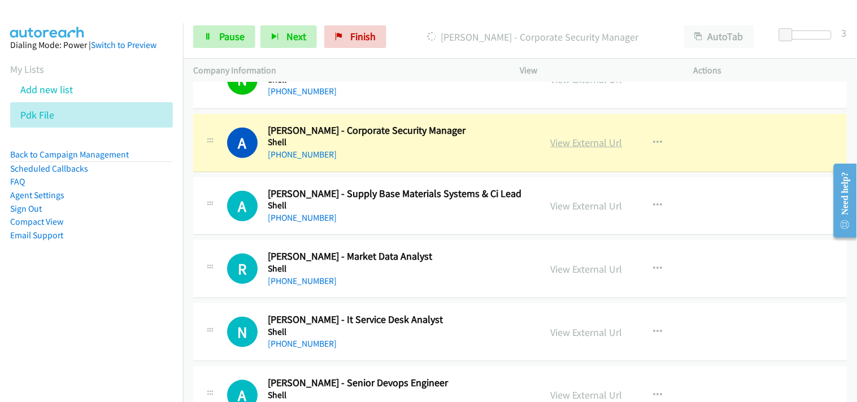
click at [572, 144] on link "View External Url" at bounding box center [587, 142] width 72 height 13
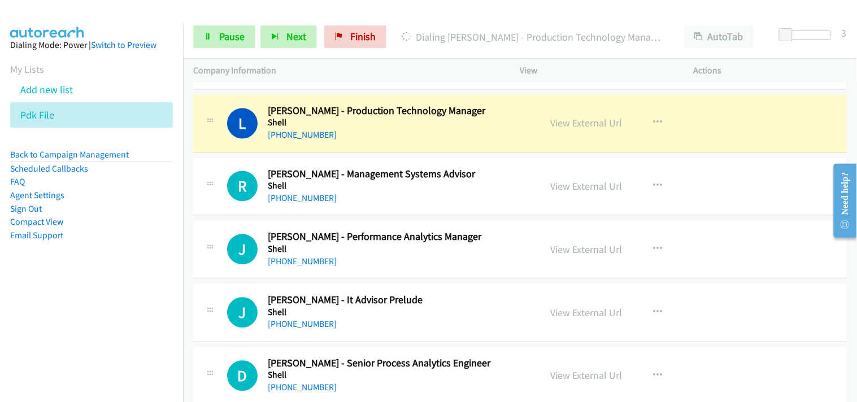
scroll to position [4960, 0]
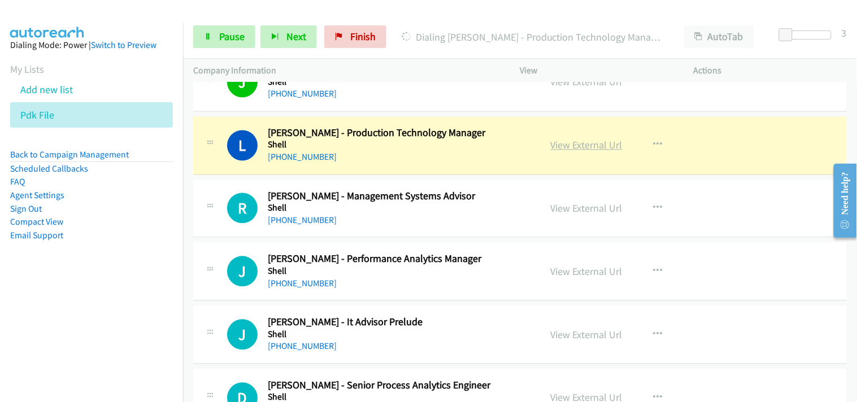
click at [575, 152] on link "View External Url" at bounding box center [587, 145] width 72 height 13
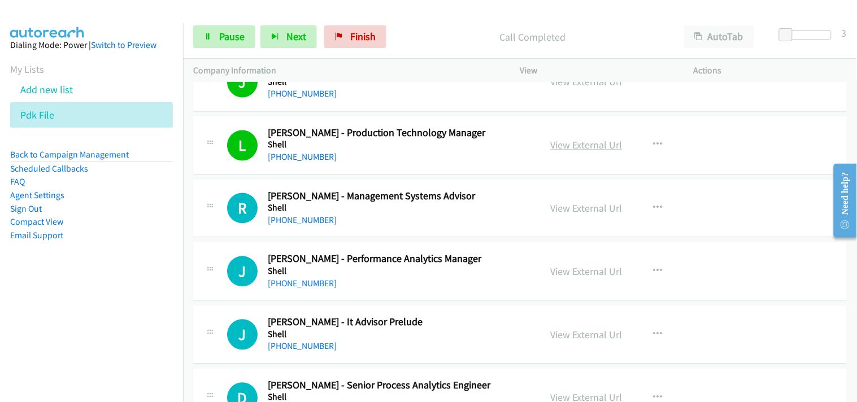
click at [575, 150] on link "View External Url" at bounding box center [587, 145] width 72 height 13
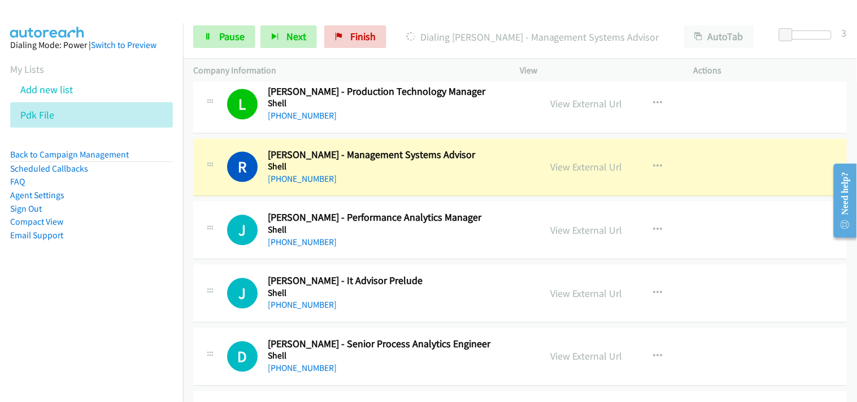
scroll to position [5022, 0]
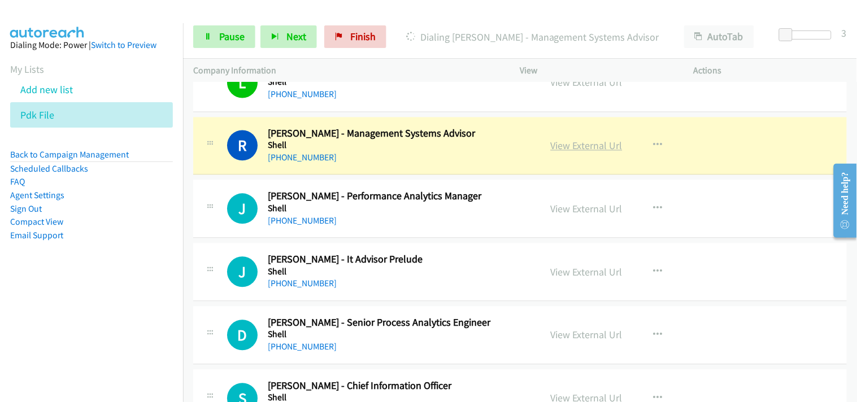
click at [570, 153] on link "View External Url" at bounding box center [587, 146] width 72 height 13
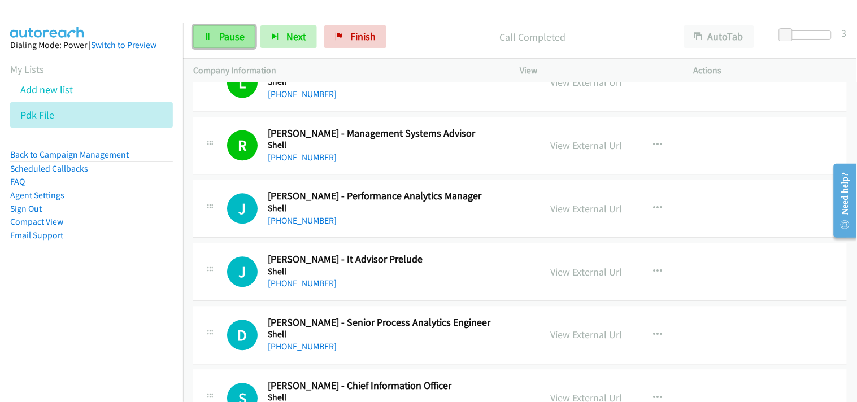
click at [246, 30] on link "Pause" at bounding box center [224, 36] width 62 height 23
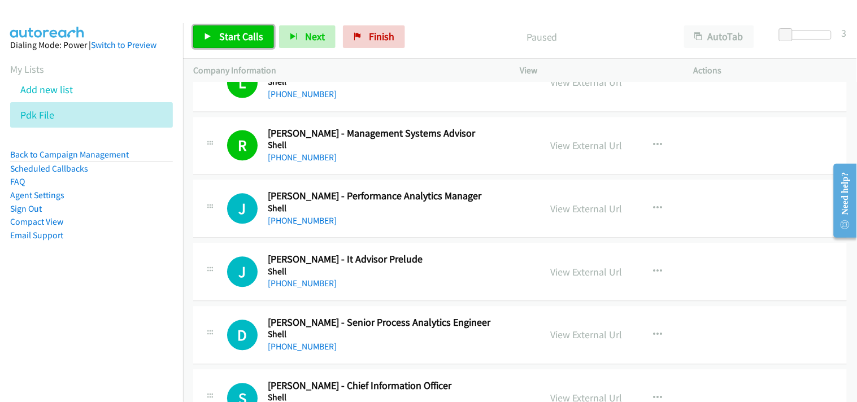
click at [233, 32] on span "Start Calls" at bounding box center [241, 36] width 44 height 13
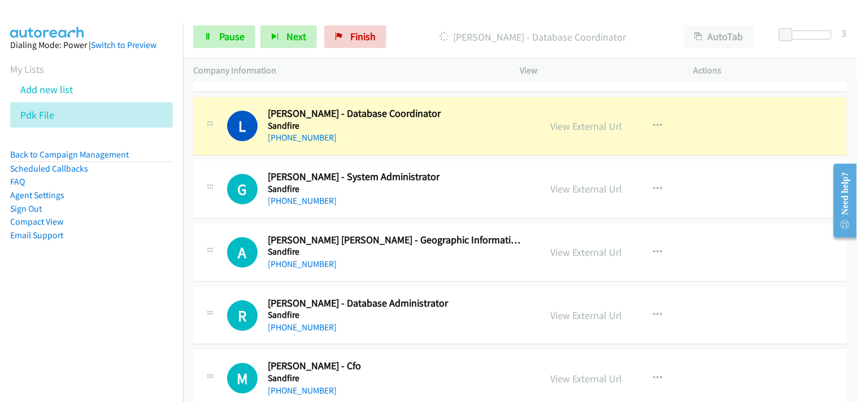
scroll to position [5462, 0]
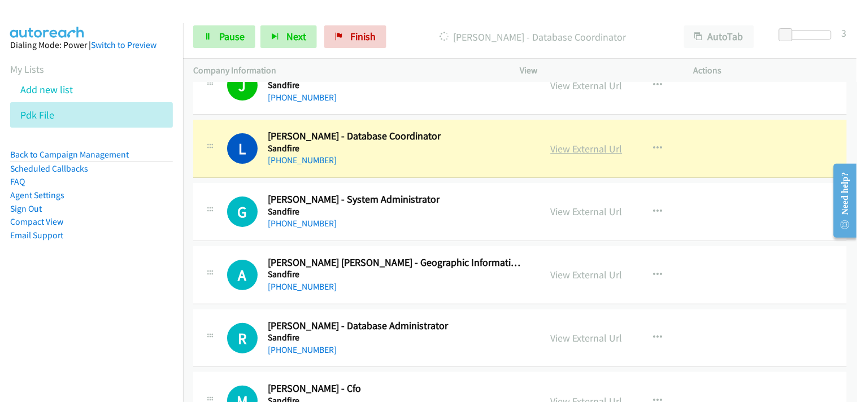
click at [556, 148] on link "View External Url" at bounding box center [587, 148] width 72 height 13
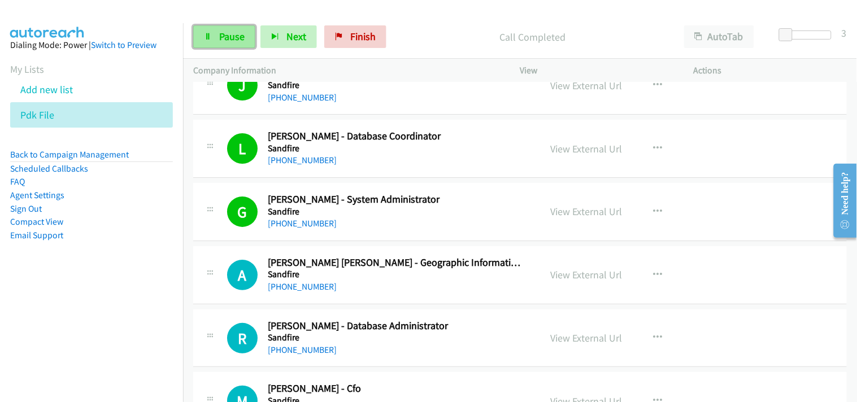
click at [236, 32] on span "Pause" at bounding box center [231, 36] width 25 height 13
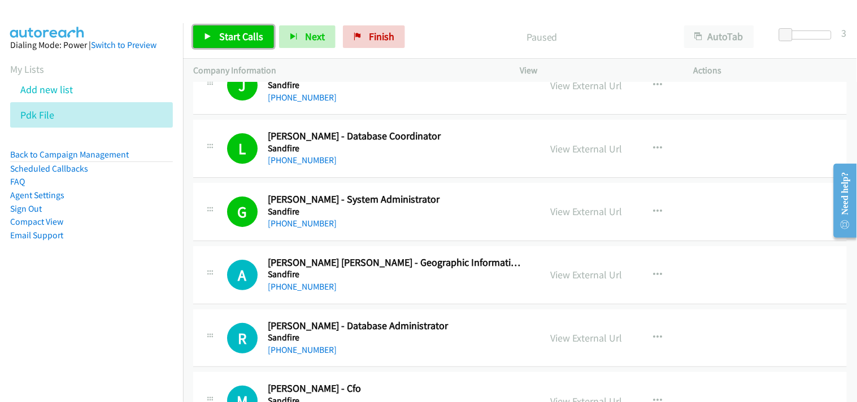
click at [228, 31] on span "Start Calls" at bounding box center [241, 36] width 44 height 13
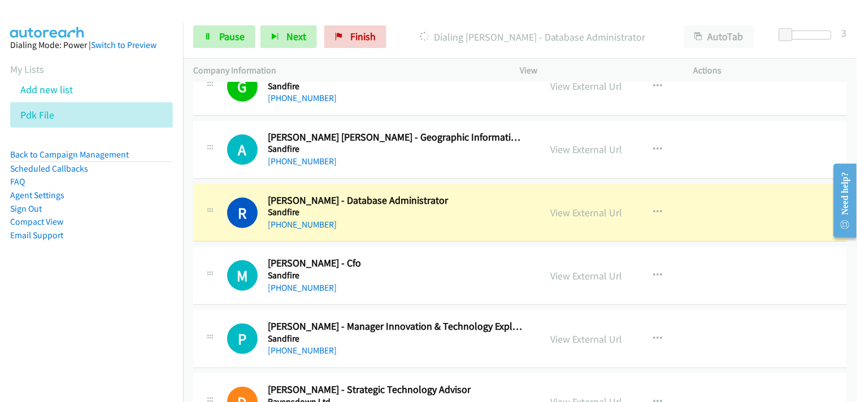
scroll to position [5651, 0]
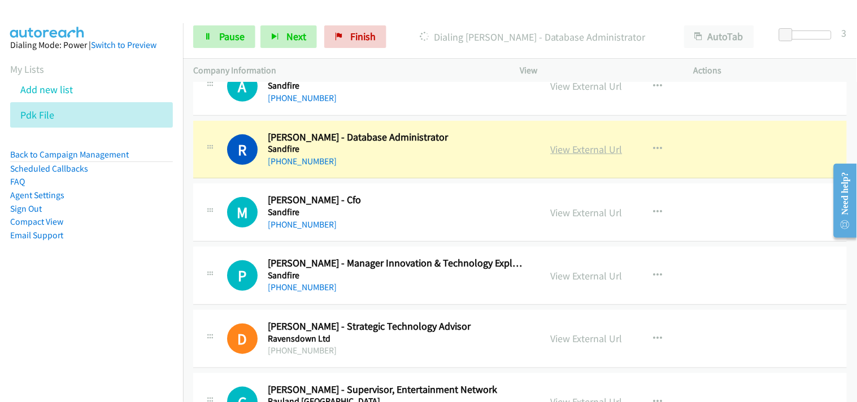
click at [586, 150] on link "View External Url" at bounding box center [587, 149] width 72 height 13
click at [237, 27] on link "Pause" at bounding box center [224, 36] width 62 height 23
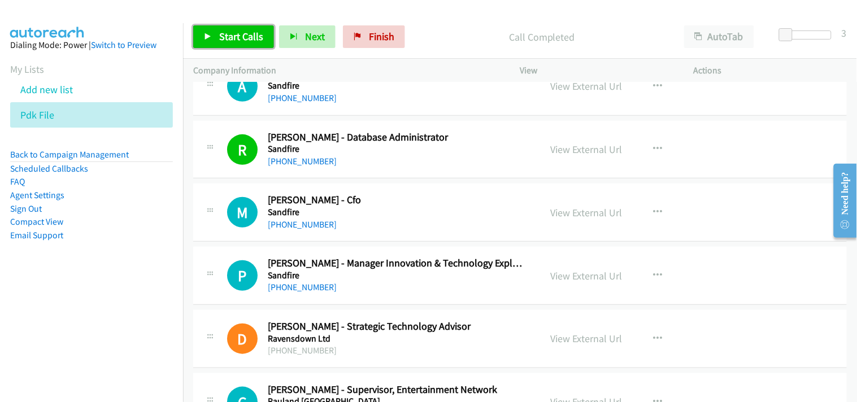
click at [233, 36] on span "Start Calls" at bounding box center [241, 36] width 44 height 13
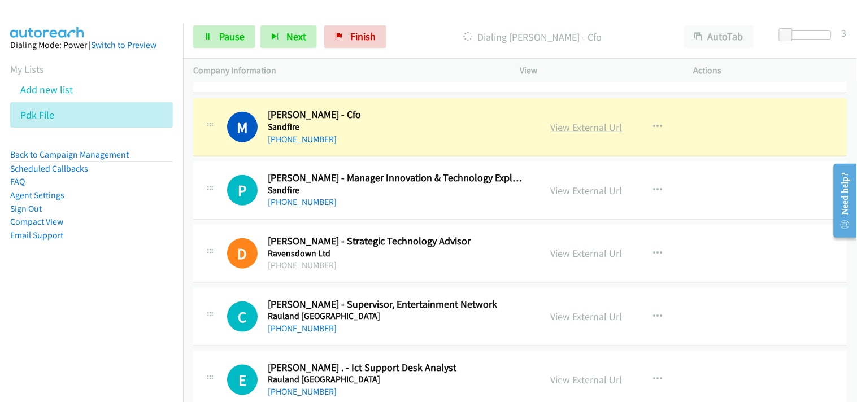
scroll to position [5713, 0]
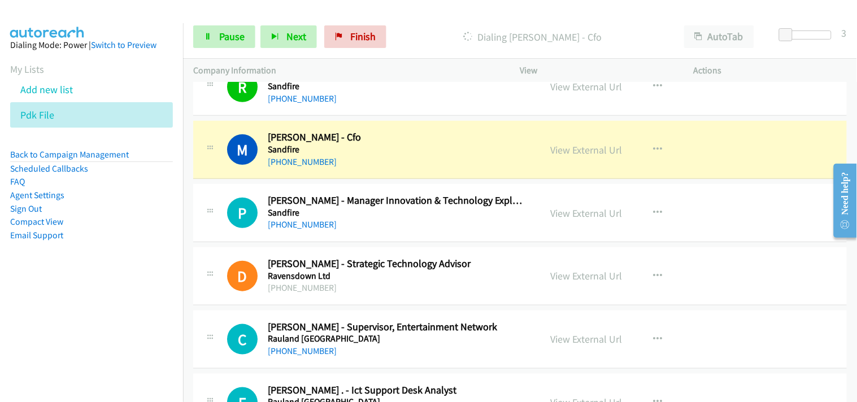
click at [41, 14] on img at bounding box center [47, 20] width 85 height 40
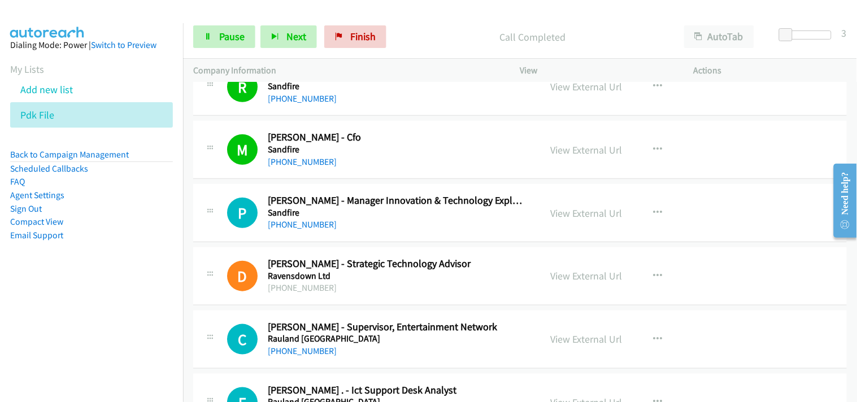
scroll to position [5776, 0]
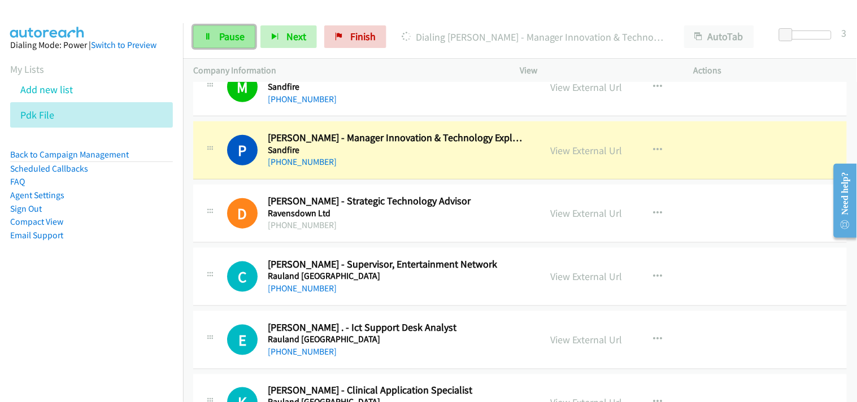
click at [223, 40] on span "Pause" at bounding box center [231, 36] width 25 height 13
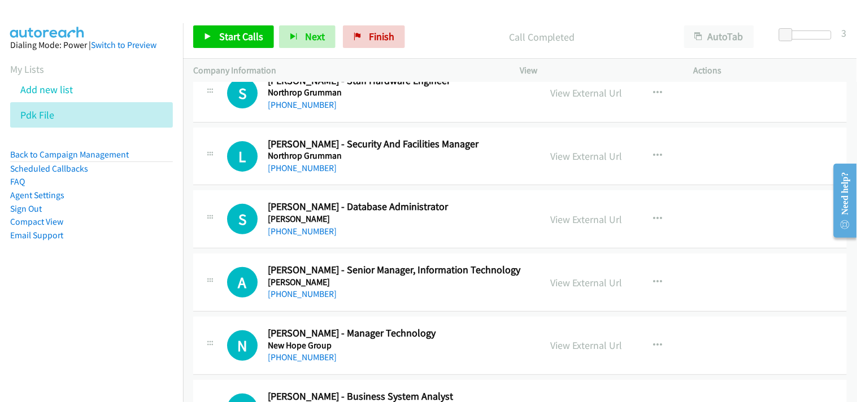
scroll to position [6718, 0]
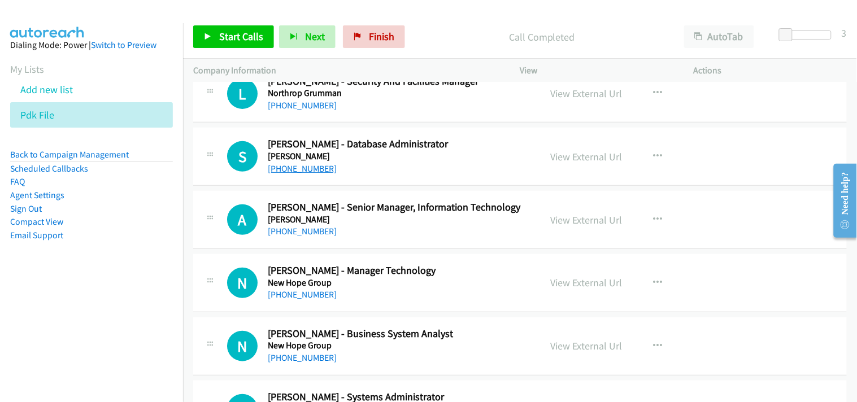
click at [303, 170] on link "[PHONE_NUMBER]" at bounding box center [302, 168] width 69 height 11
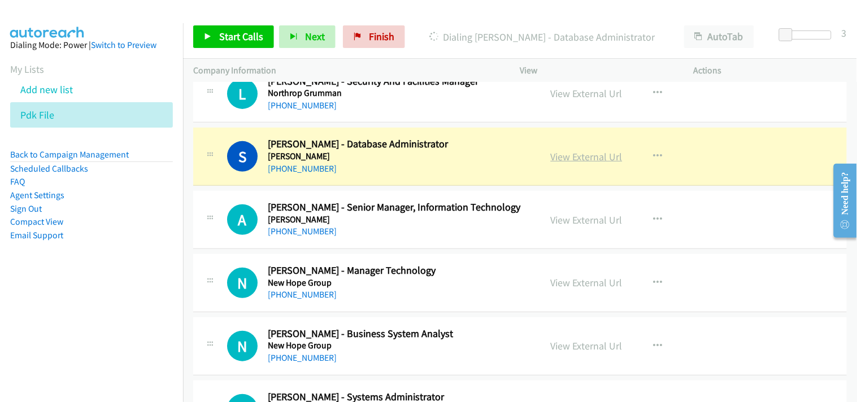
click at [555, 163] on link "View External Url" at bounding box center [587, 156] width 72 height 13
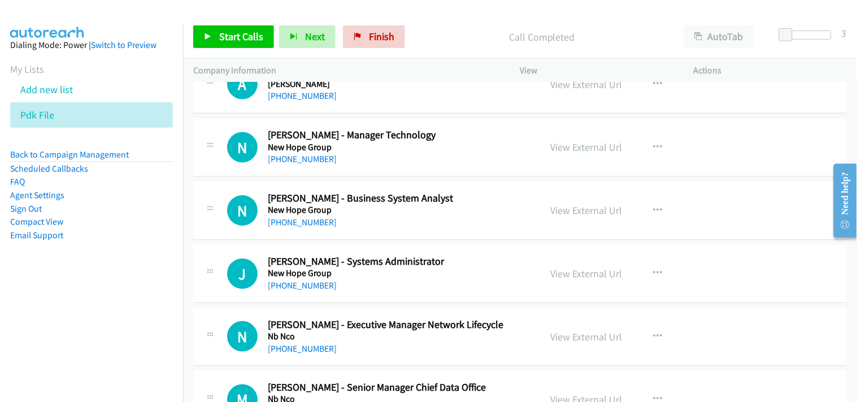
scroll to position [6844, 0]
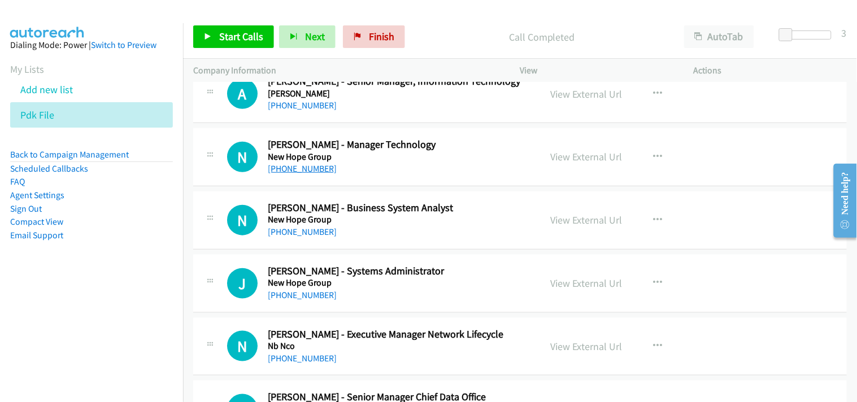
click at [285, 173] on link "[PHONE_NUMBER]" at bounding box center [302, 168] width 69 height 11
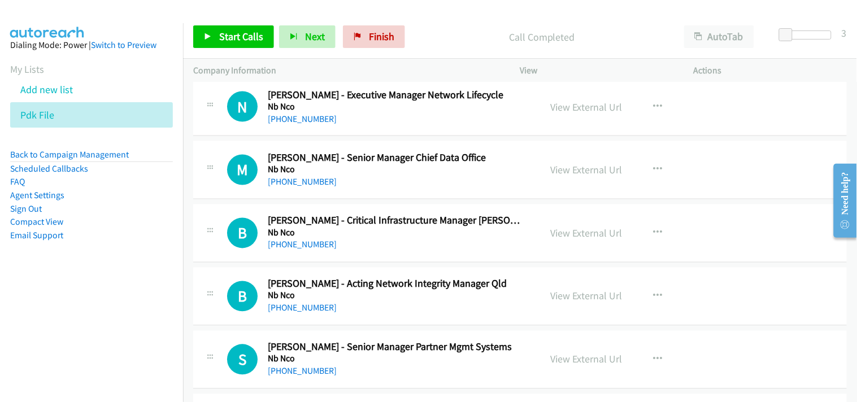
scroll to position [7094, 0]
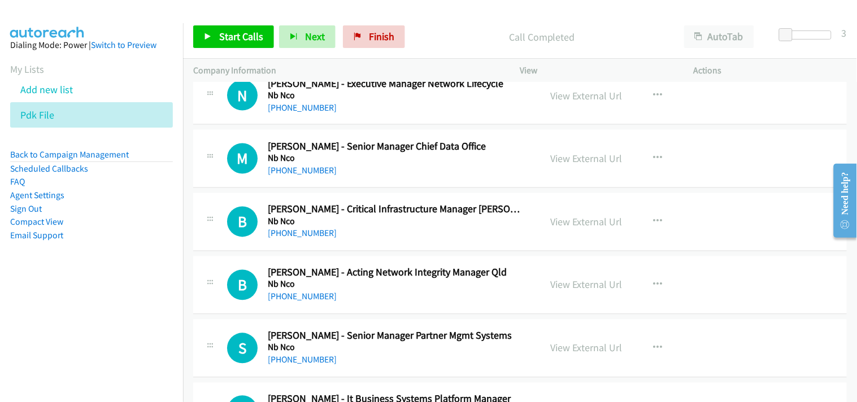
click at [300, 178] on div "[PHONE_NUMBER]" at bounding box center [397, 171] width 258 height 14
click at [300, 174] on link "[PHONE_NUMBER]" at bounding box center [302, 171] width 69 height 11
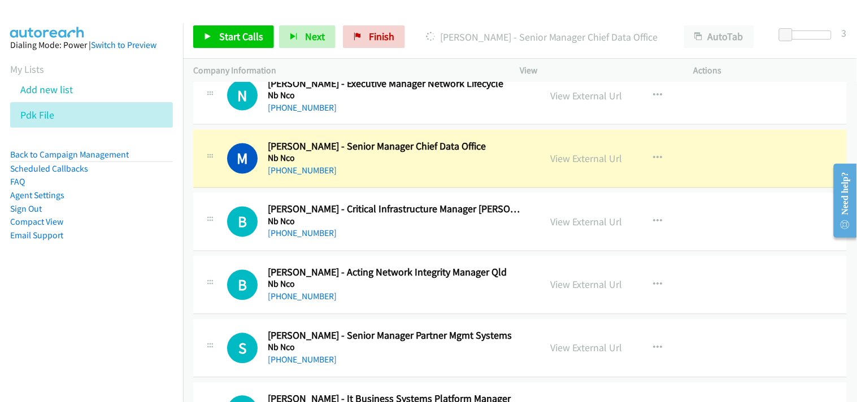
scroll to position [7157, 0]
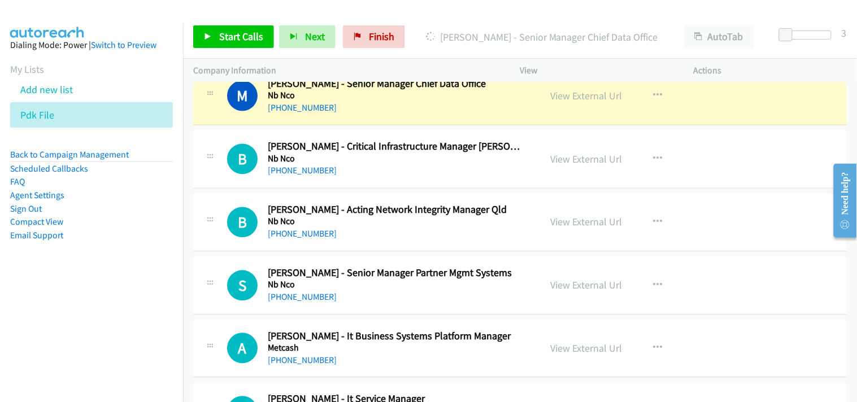
click at [578, 104] on div "View External Url" at bounding box center [587, 96] width 72 height 15
click at [582, 96] on link "View External Url" at bounding box center [587, 96] width 72 height 13
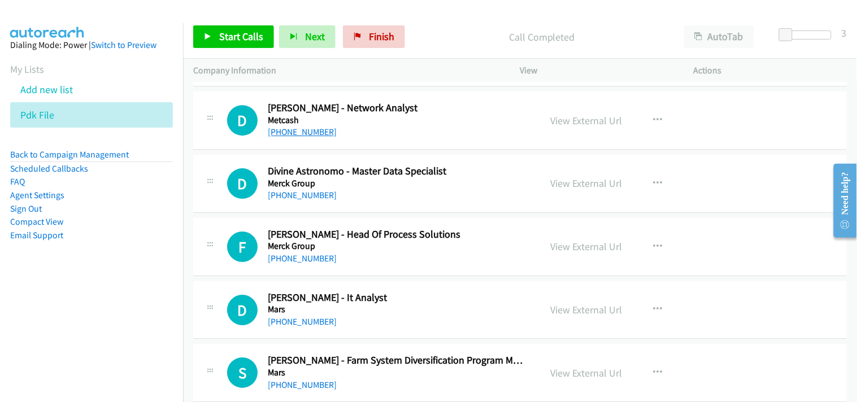
scroll to position [7534, 0]
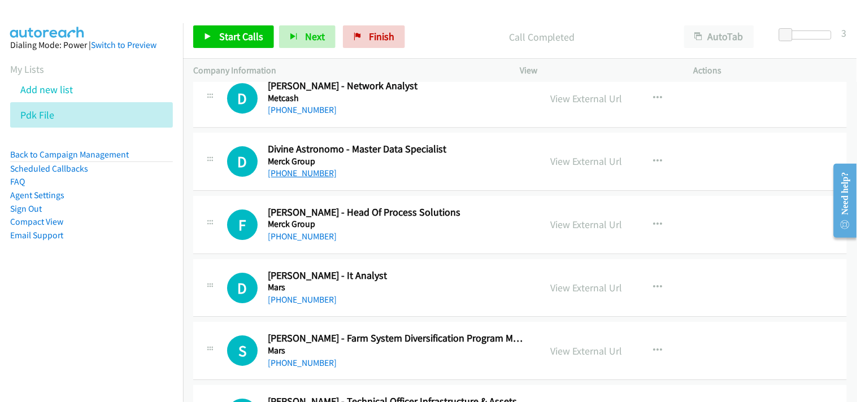
click at [304, 174] on link "[PHONE_NUMBER]" at bounding box center [302, 173] width 69 height 11
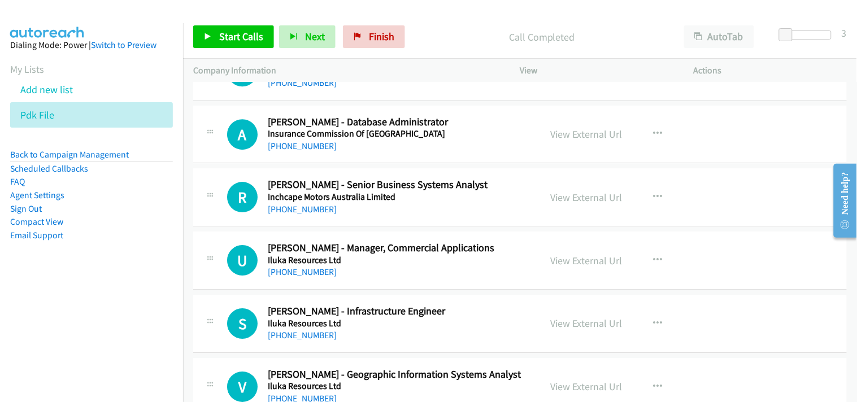
scroll to position [9732, 0]
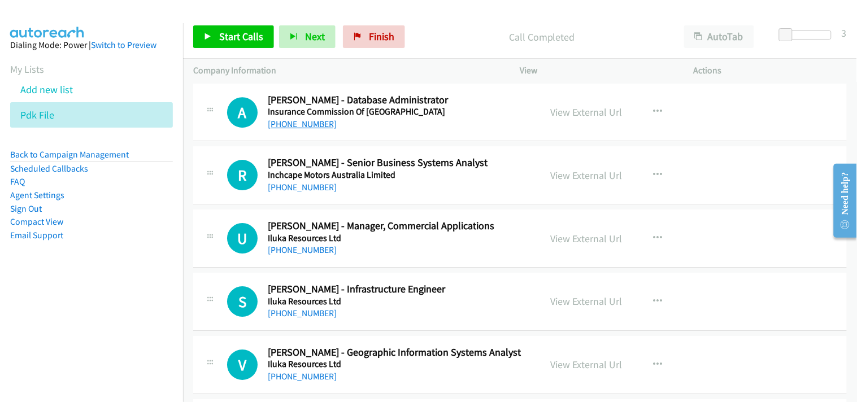
click at [307, 127] on link "[PHONE_NUMBER]" at bounding box center [302, 124] width 69 height 11
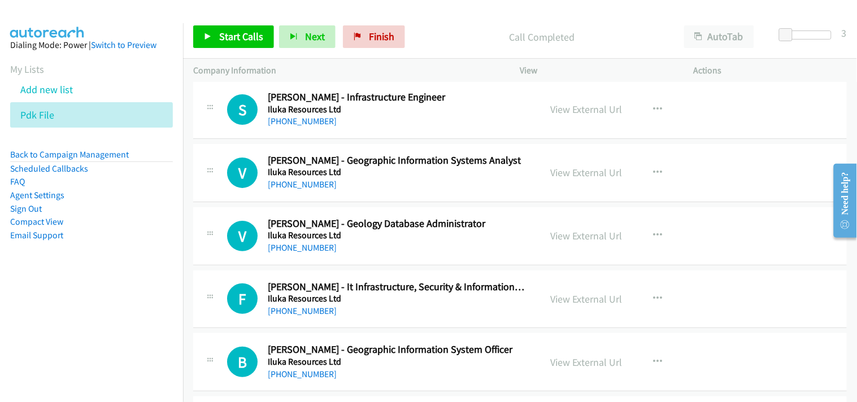
scroll to position [9983, 0]
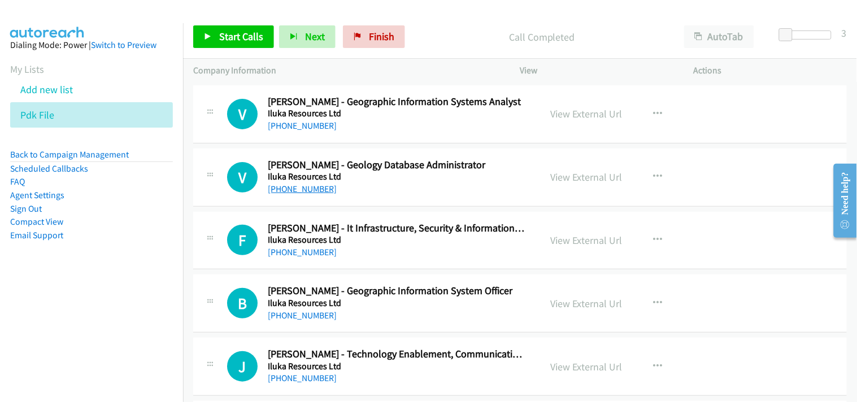
click at [308, 192] on link "[PHONE_NUMBER]" at bounding box center [302, 189] width 69 height 11
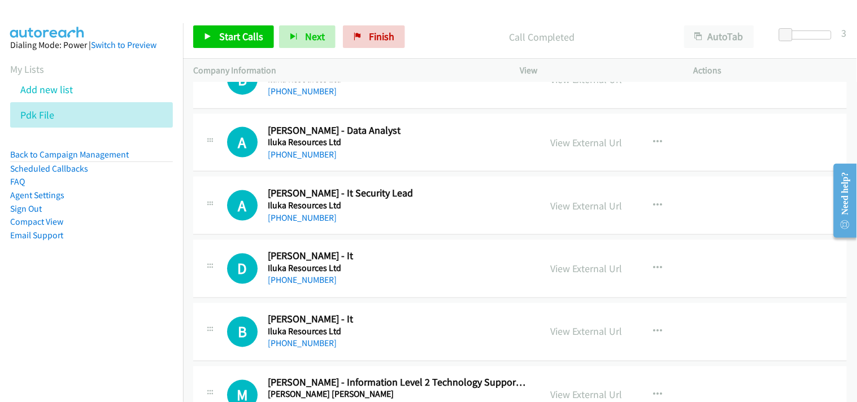
scroll to position [11427, 0]
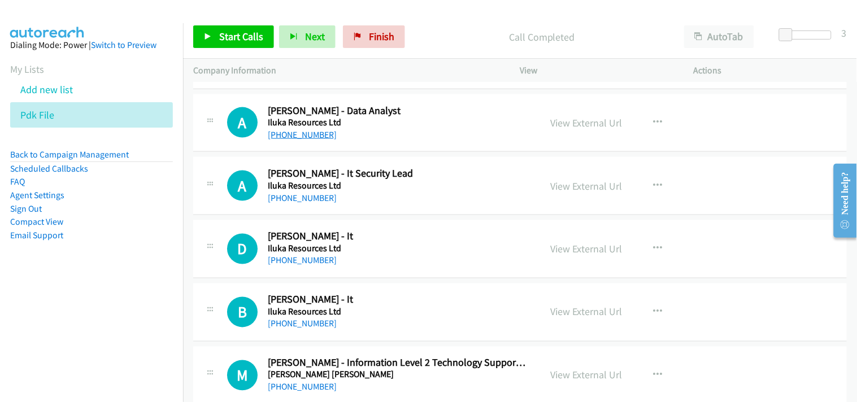
click at [292, 136] on link "[PHONE_NUMBER]" at bounding box center [302, 134] width 69 height 11
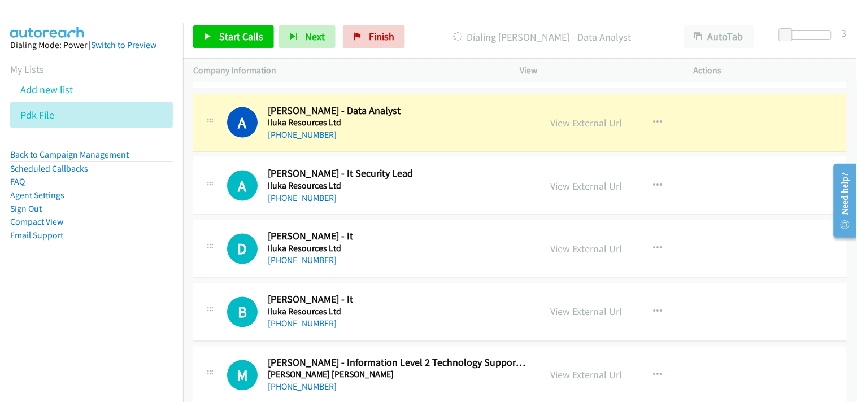
click at [568, 128] on link "View External Url" at bounding box center [587, 122] width 72 height 13
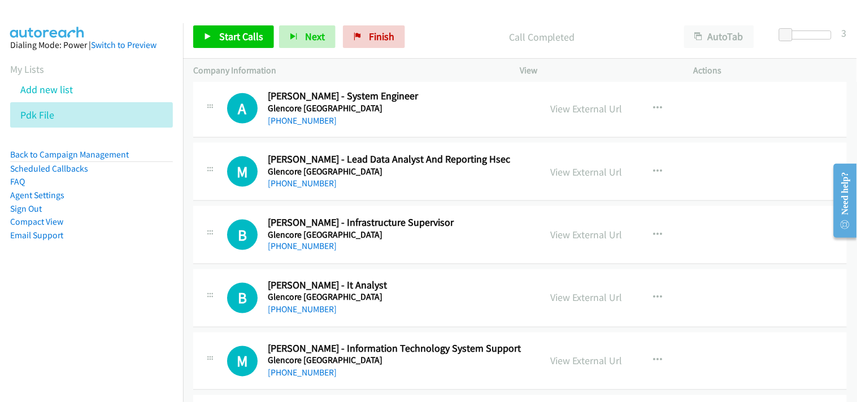
scroll to position [12494, 0]
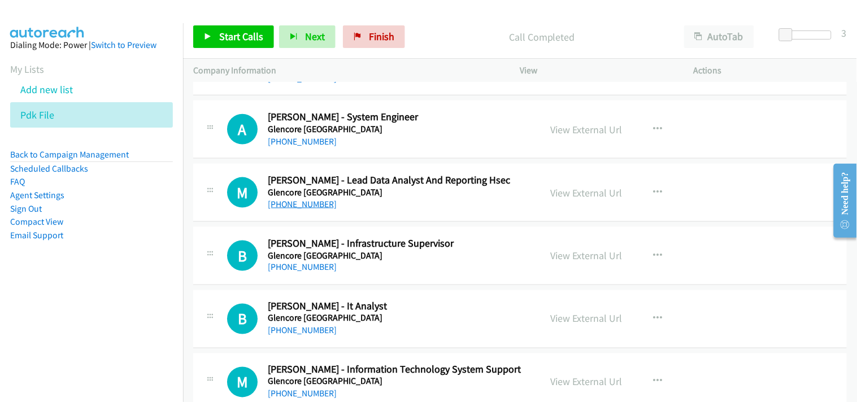
click at [315, 210] on link "[PHONE_NUMBER]" at bounding box center [302, 204] width 69 height 11
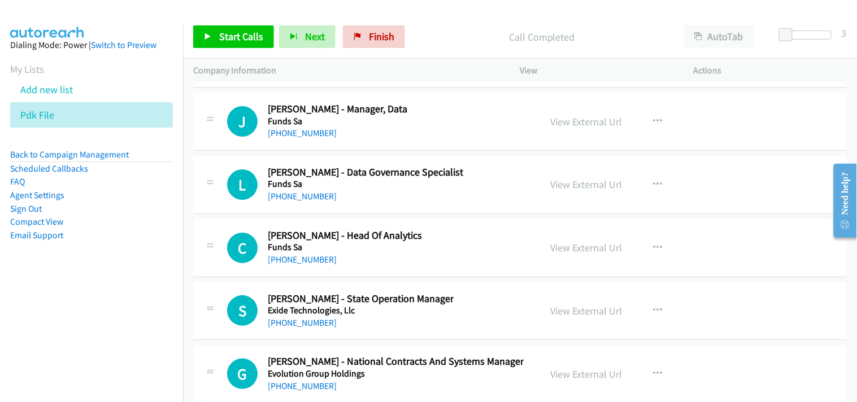
scroll to position [14252, 0]
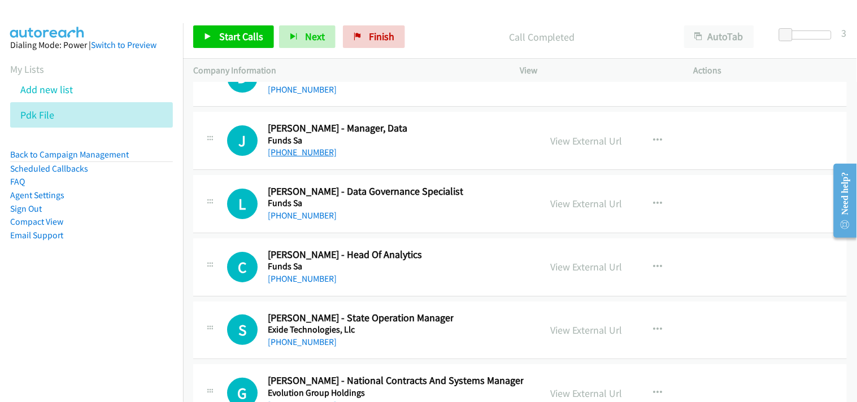
click at [291, 158] on link "[PHONE_NUMBER]" at bounding box center [302, 152] width 69 height 11
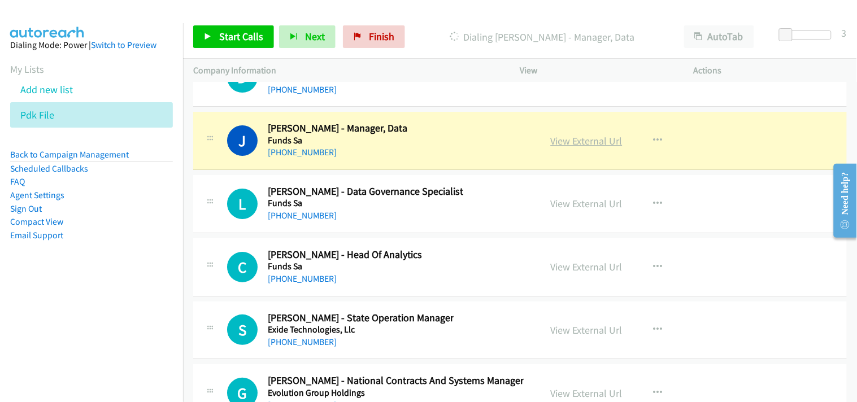
click at [554, 144] on link "View External Url" at bounding box center [587, 140] width 72 height 13
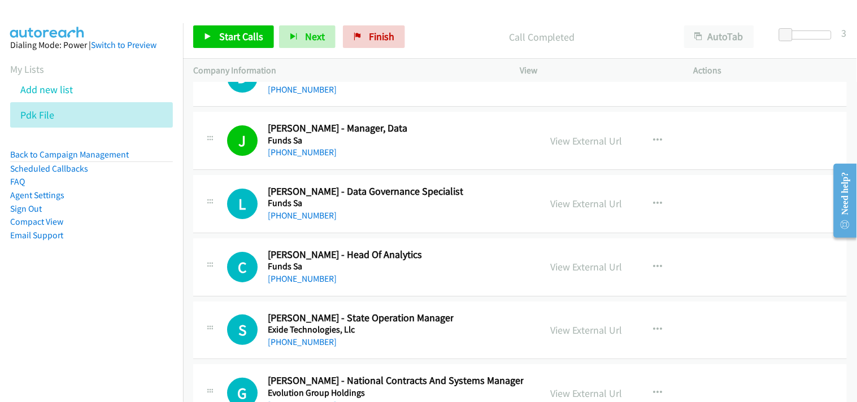
scroll to position [14315, 0]
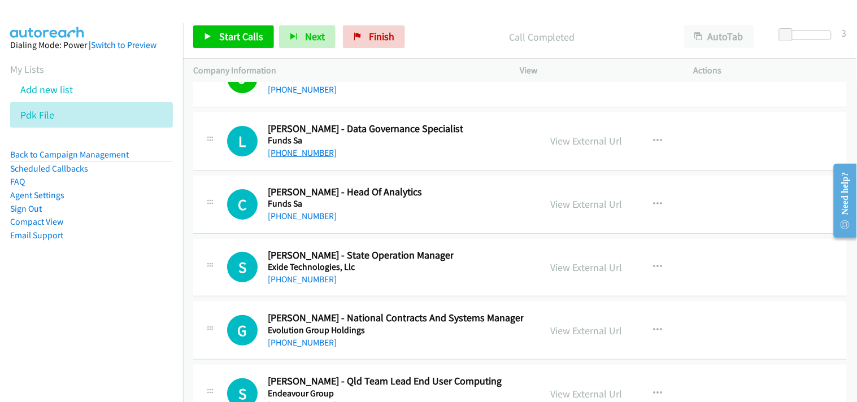
click at [299, 158] on link "[PHONE_NUMBER]" at bounding box center [302, 152] width 69 height 11
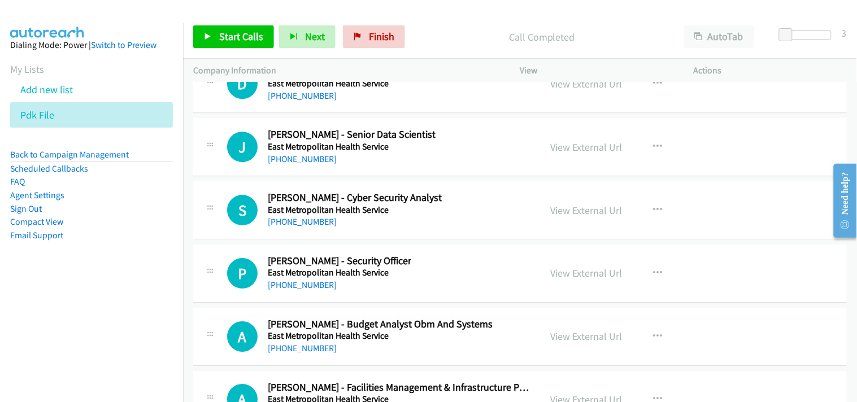
scroll to position [15131, 0]
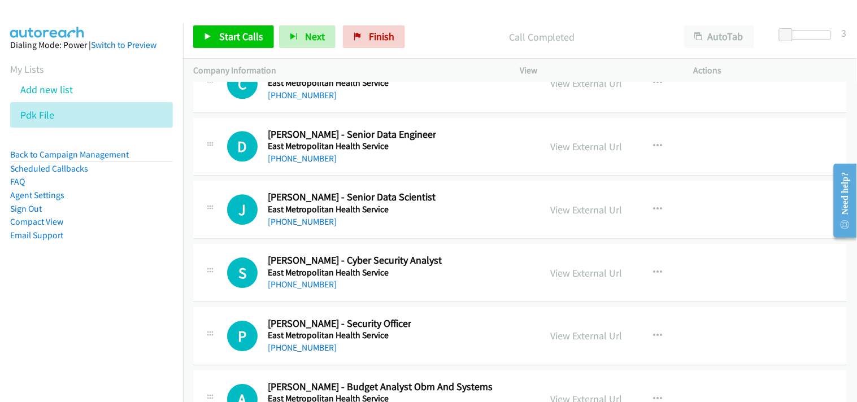
click at [304, 229] on div "[PHONE_NUMBER]" at bounding box center [352, 222] width 168 height 14
click at [298, 227] on link "[PHONE_NUMBER]" at bounding box center [302, 221] width 69 height 11
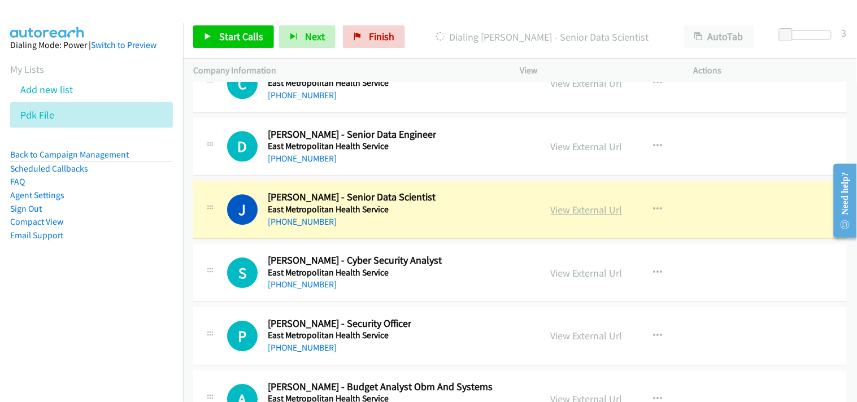
click at [590, 216] on link "View External Url" at bounding box center [587, 209] width 72 height 13
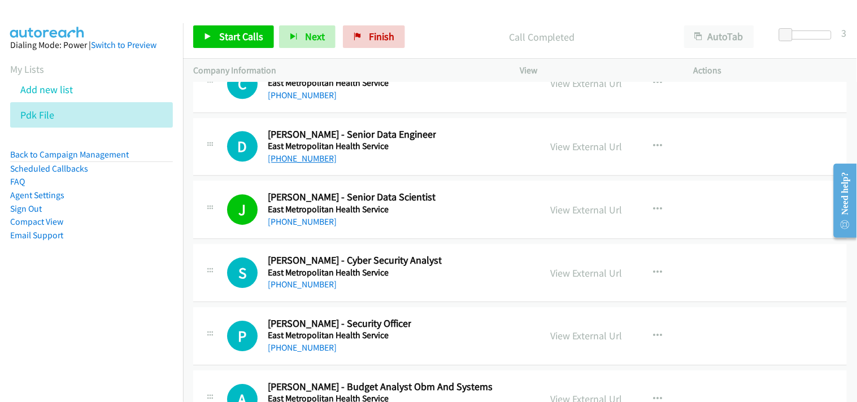
click at [315, 164] on link "[PHONE_NUMBER]" at bounding box center [302, 158] width 69 height 11
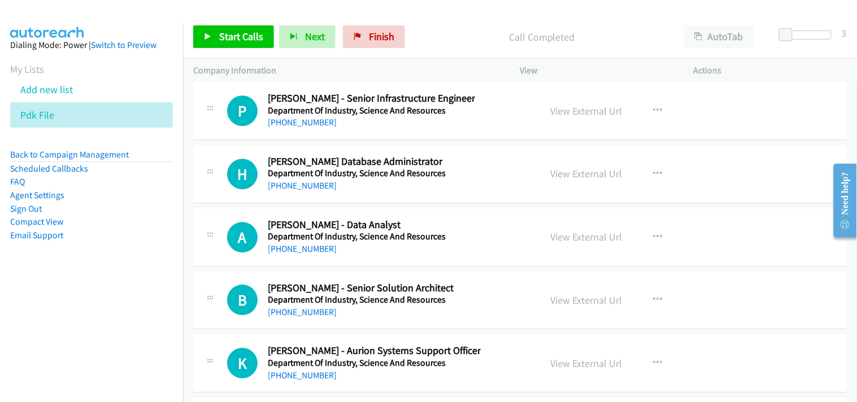
scroll to position [17328, 0]
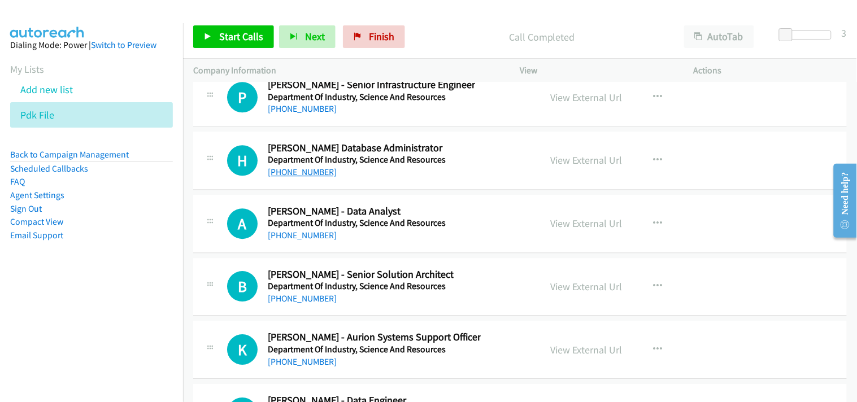
click at [307, 176] on link "[PHONE_NUMBER]" at bounding box center [302, 172] width 69 height 11
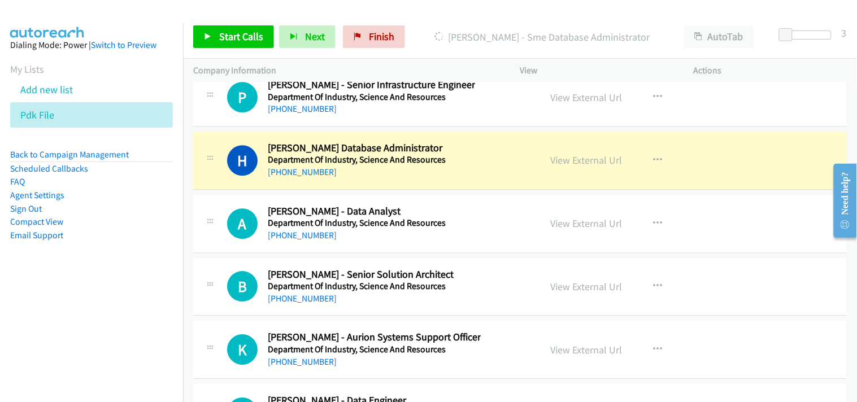
scroll to position [17391, 0]
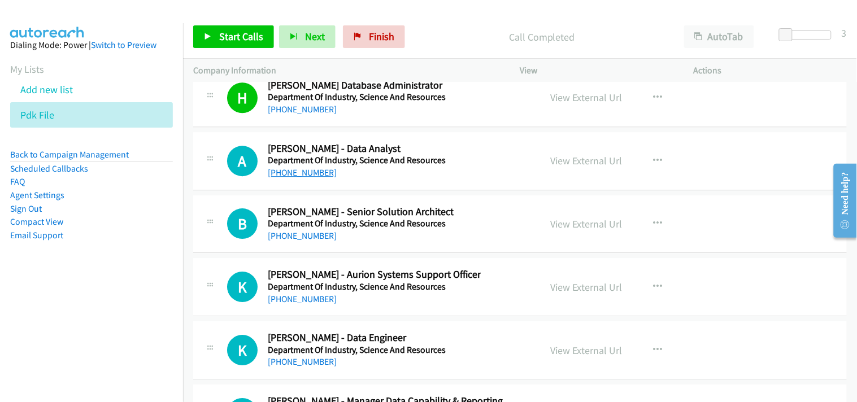
click at [292, 174] on link "[PHONE_NUMBER]" at bounding box center [302, 172] width 69 height 11
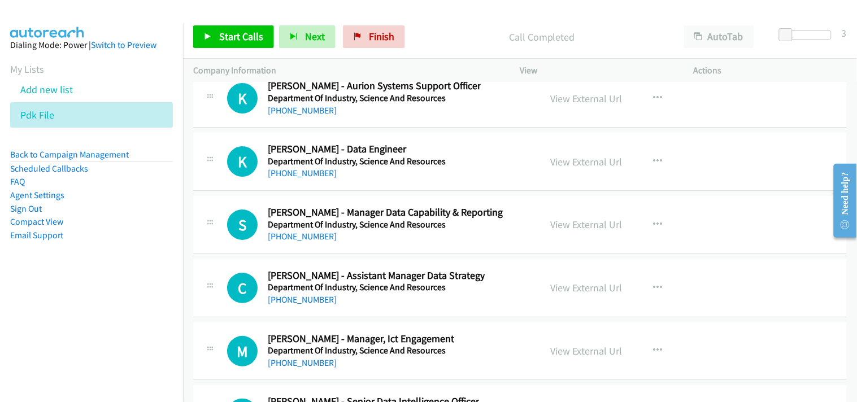
scroll to position [17643, 0]
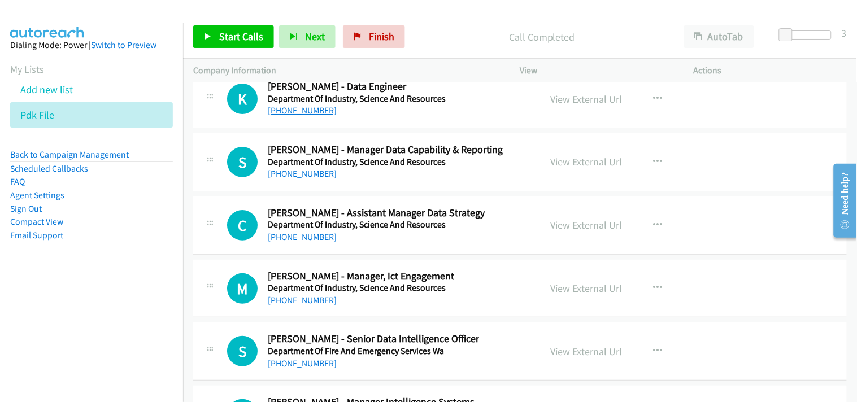
click at [293, 116] on link "[PHONE_NUMBER]" at bounding box center [302, 110] width 69 height 11
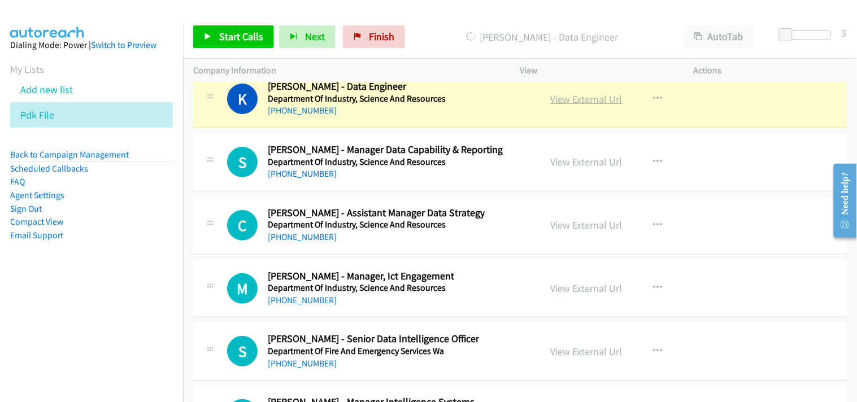
click at [605, 102] on link "View External Url" at bounding box center [587, 99] width 72 height 13
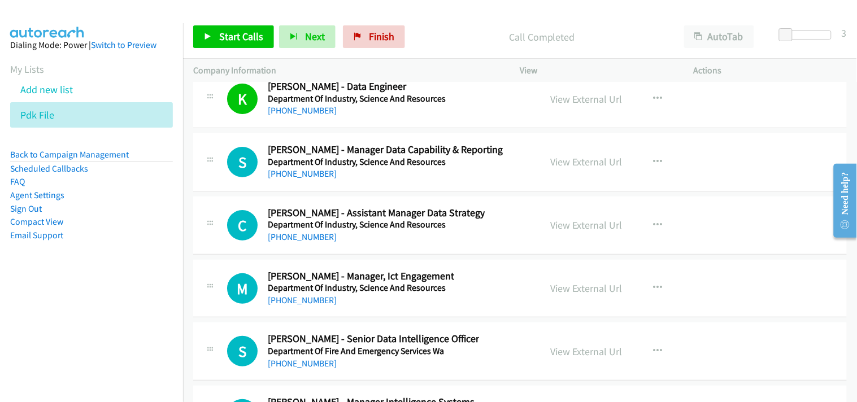
scroll to position [17705, 0]
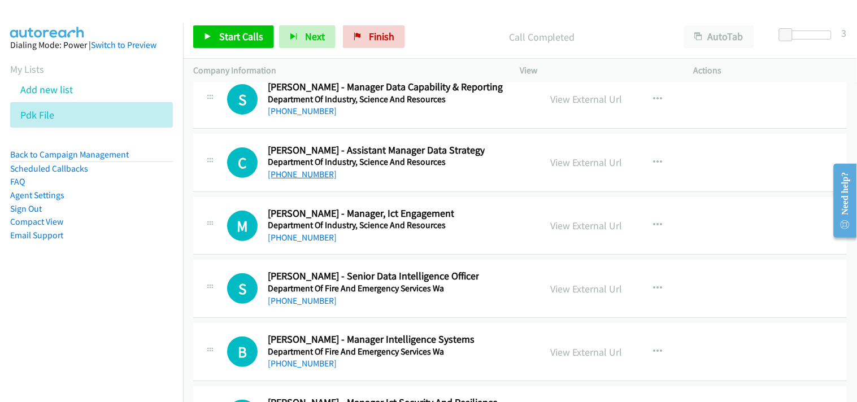
click at [292, 180] on link "[PHONE_NUMBER]" at bounding box center [302, 174] width 69 height 11
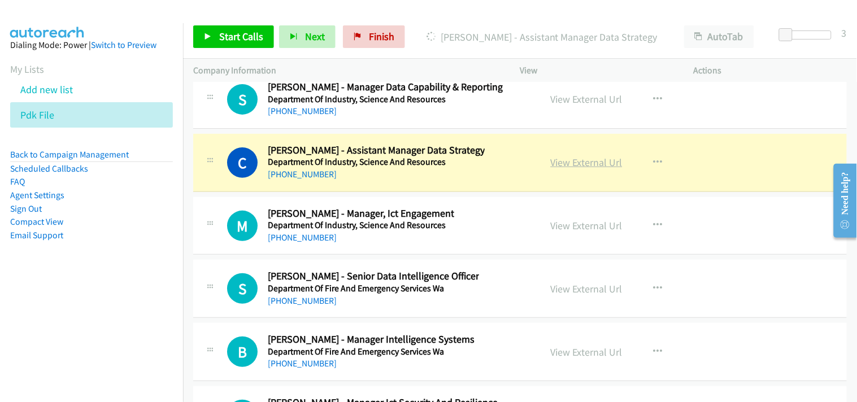
click at [563, 165] on link "View External Url" at bounding box center [587, 162] width 72 height 13
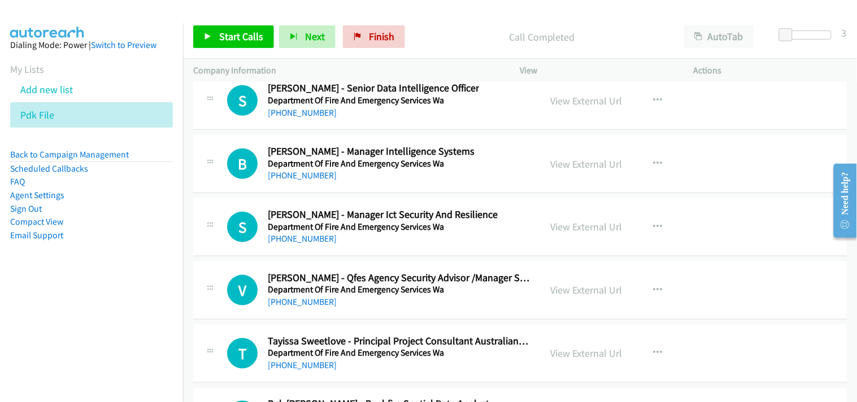
scroll to position [17831, 0]
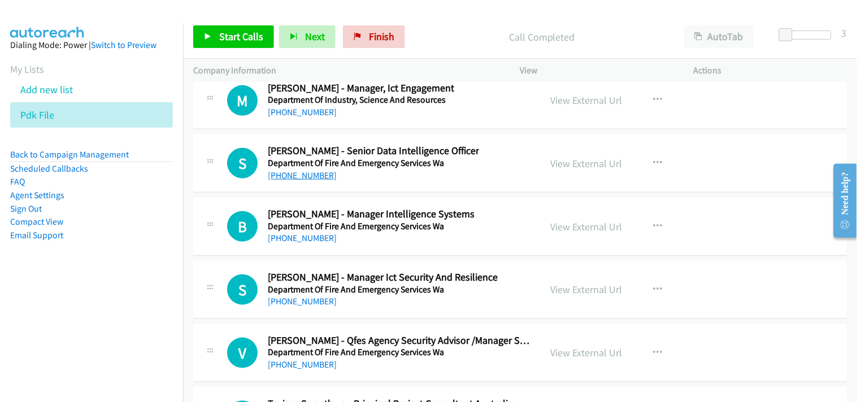
click at [291, 181] on link "[PHONE_NUMBER]" at bounding box center [302, 175] width 69 height 11
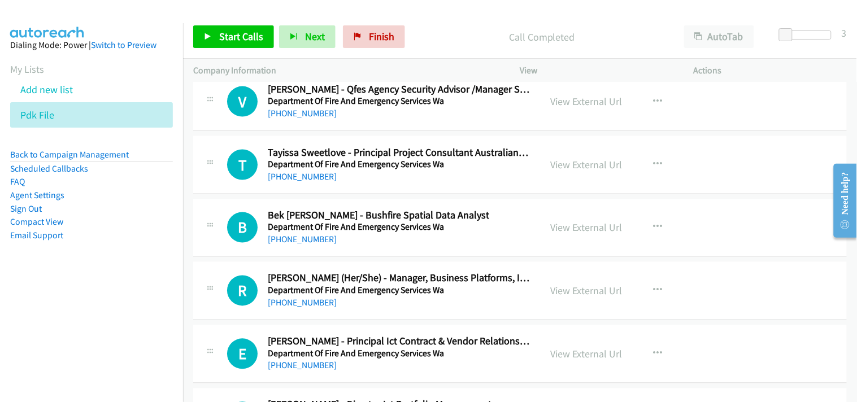
scroll to position [18145, 0]
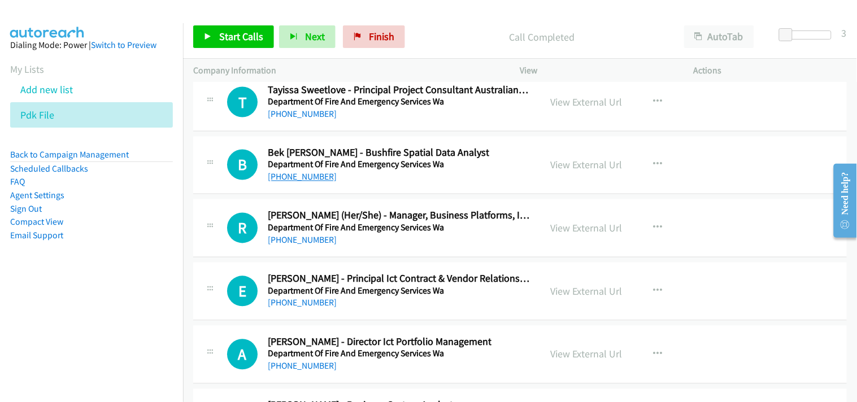
click at [311, 183] on link "[PHONE_NUMBER]" at bounding box center [302, 177] width 69 height 11
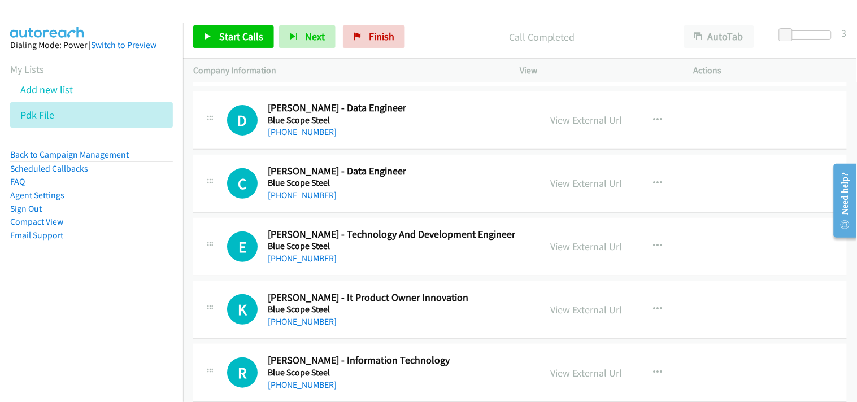
scroll to position [20970, 0]
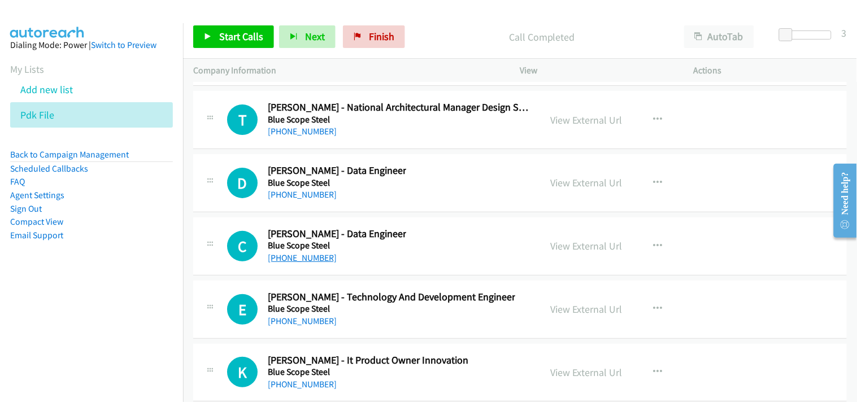
drag, startPoint x: 296, startPoint y: 264, endPoint x: 302, endPoint y: 263, distance: 6.2
click at [296, 263] on link "[PHONE_NUMBER]" at bounding box center [302, 258] width 69 height 11
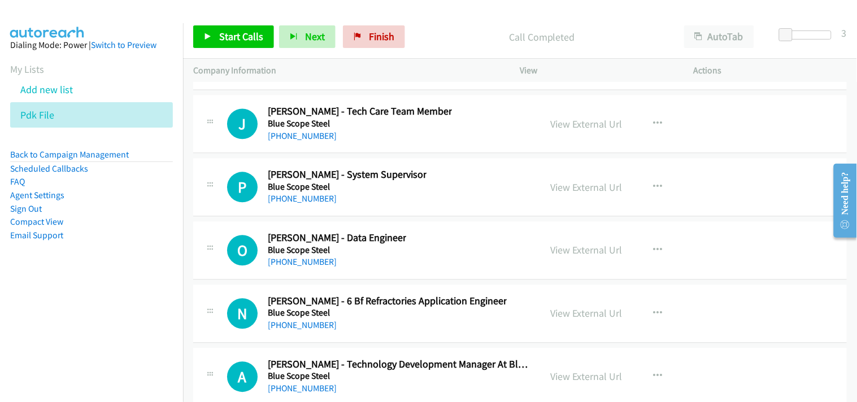
scroll to position [21661, 0]
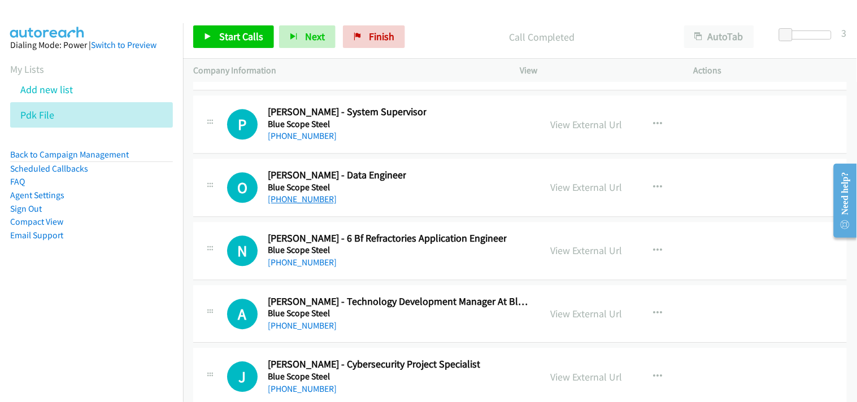
click at [301, 204] on link "[PHONE_NUMBER]" at bounding box center [302, 199] width 69 height 11
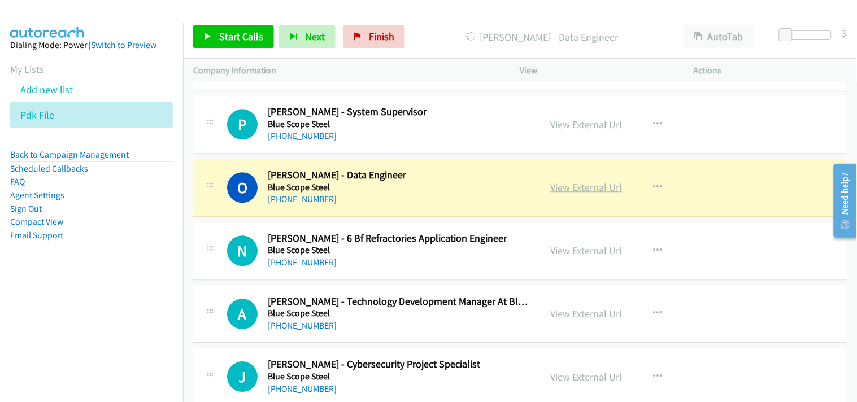
click at [590, 192] on link "View External Url" at bounding box center [587, 187] width 72 height 13
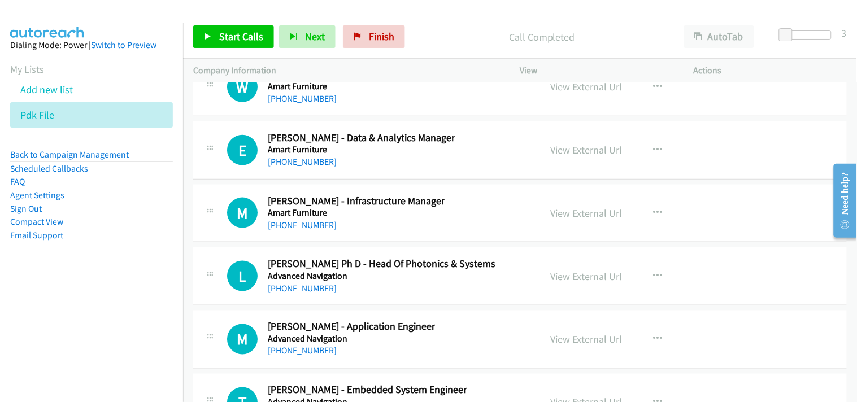
scroll to position [23481, 0]
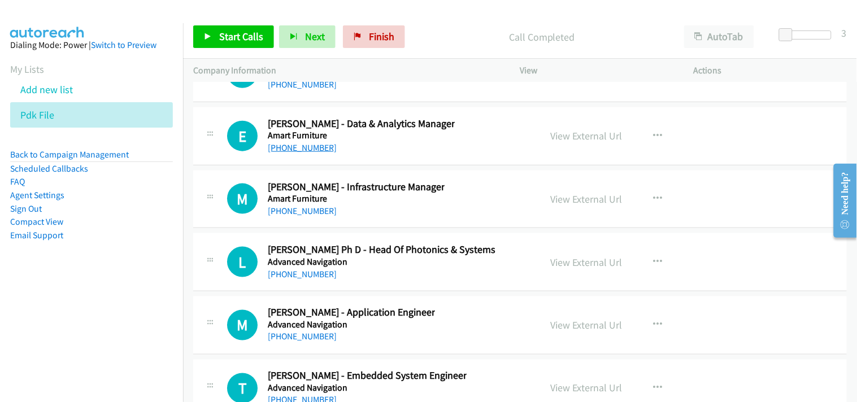
click at [281, 153] on link "[PHONE_NUMBER]" at bounding box center [302, 147] width 69 height 11
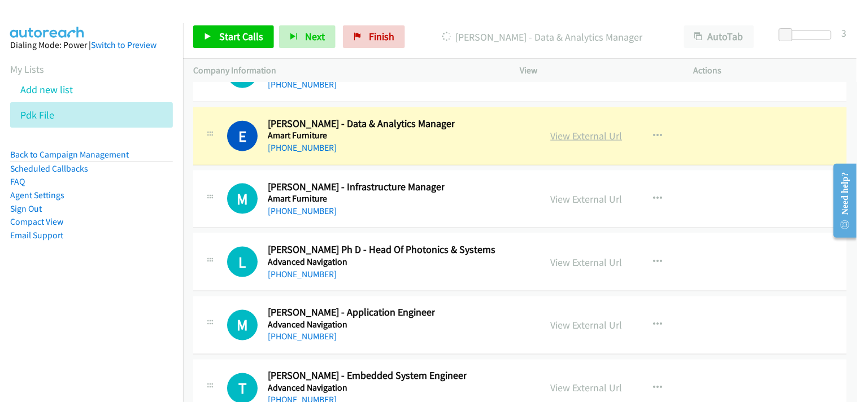
click at [552, 140] on link "View External Url" at bounding box center [587, 135] width 72 height 13
